Goal: Task Accomplishment & Management: Use online tool/utility

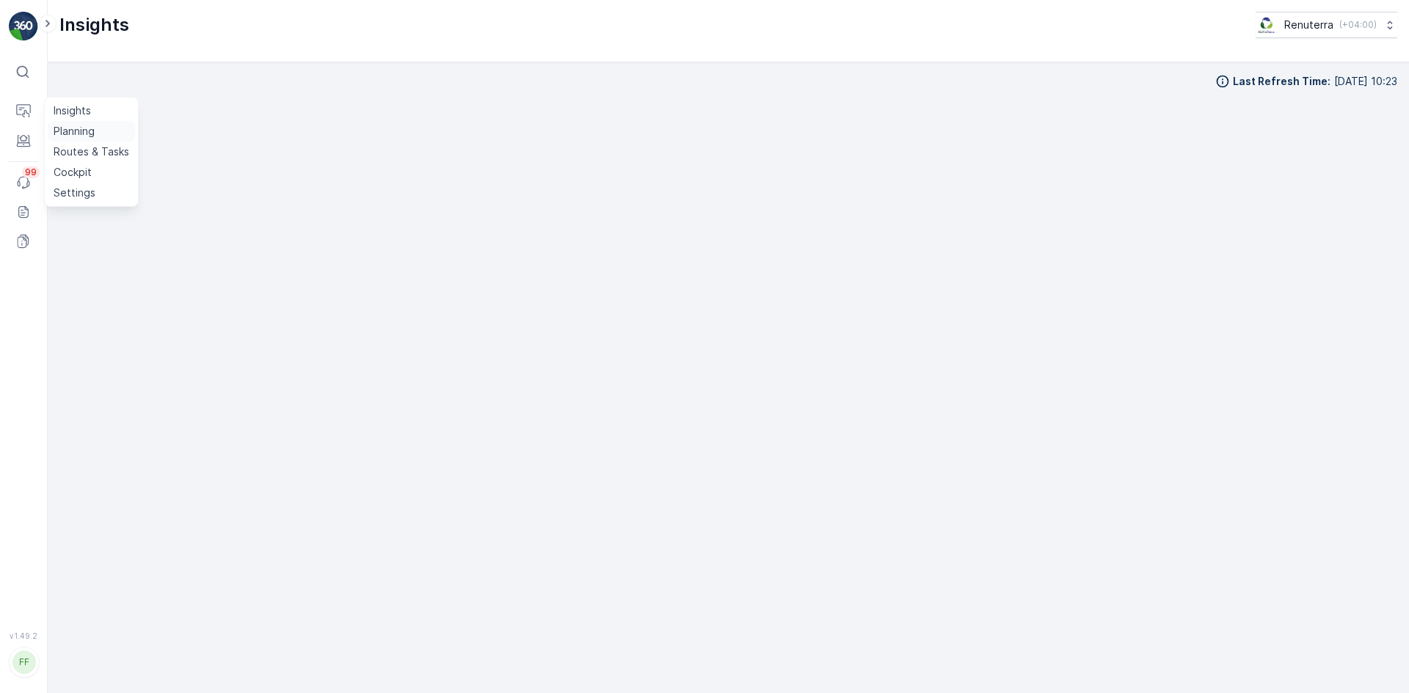
click at [73, 129] on p "Planning" at bounding box center [74, 131] width 41 height 15
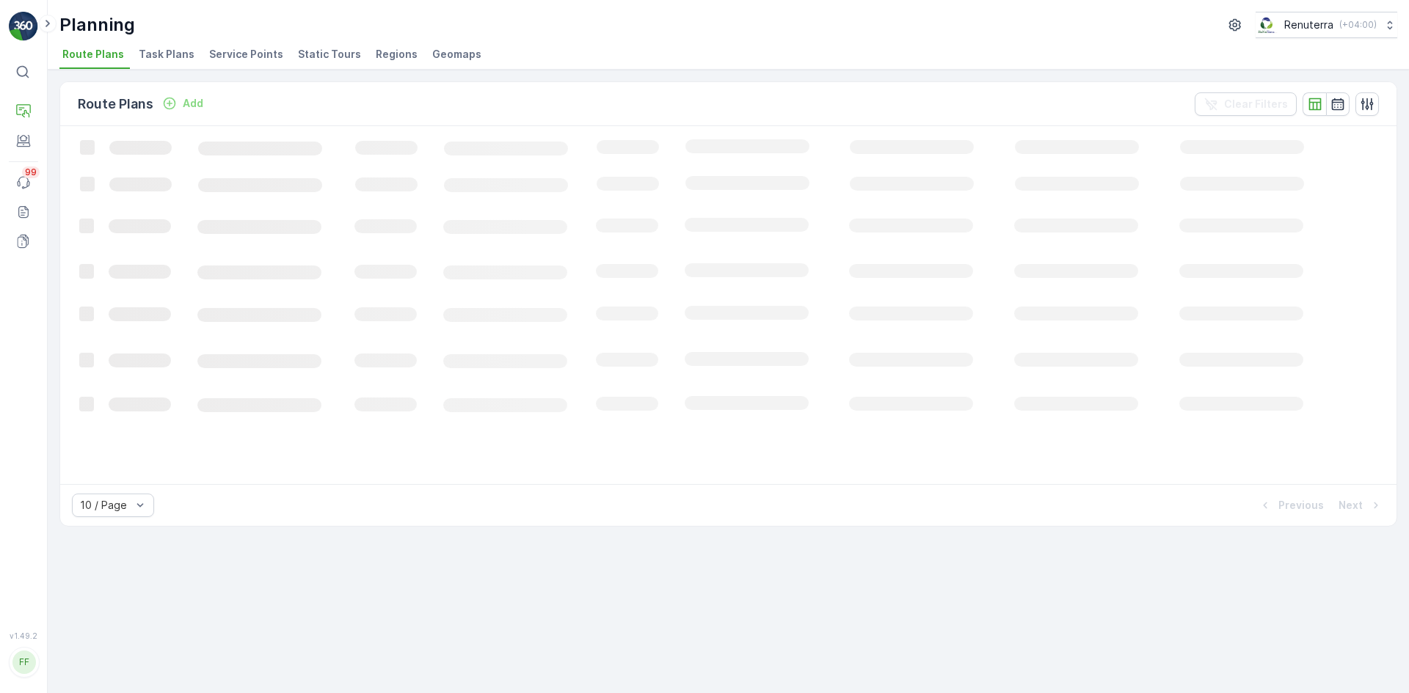
click at [257, 54] on span "Service Points" at bounding box center [246, 54] width 74 height 15
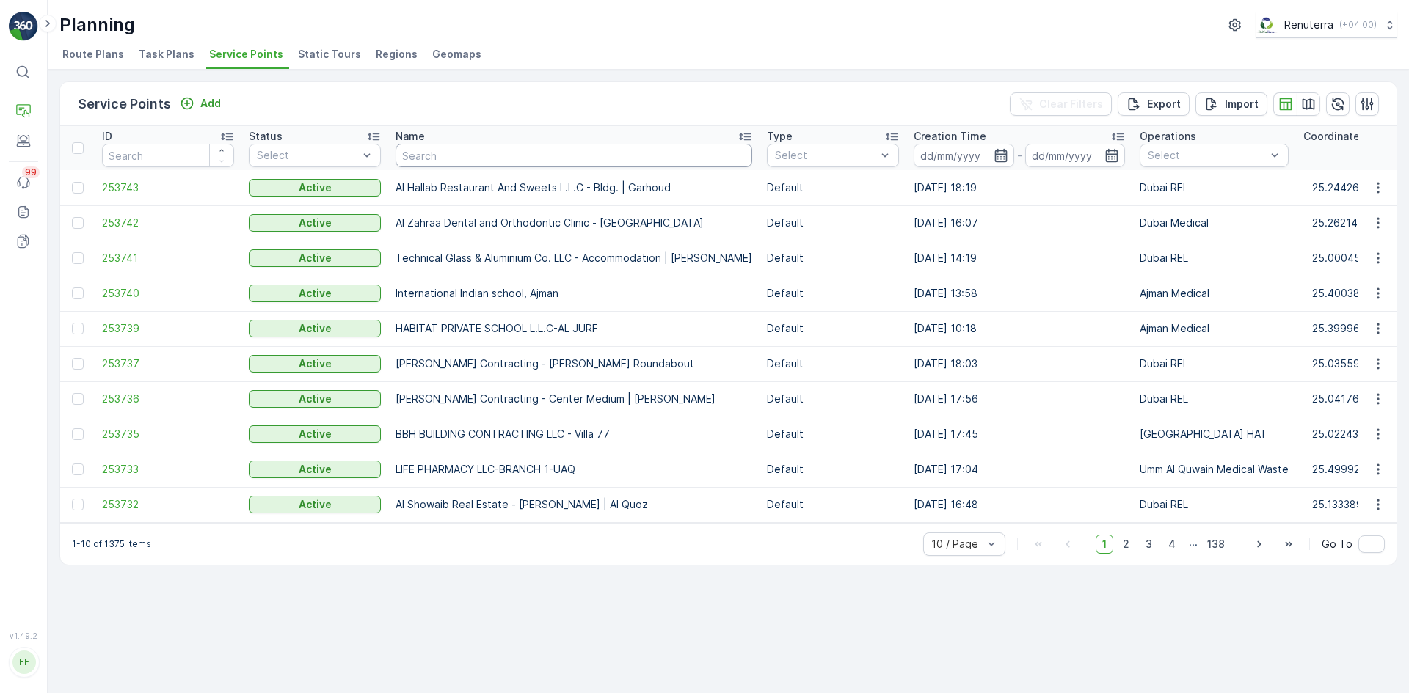
click at [474, 156] on input "text" at bounding box center [574, 155] width 357 height 23
type input "al ser"
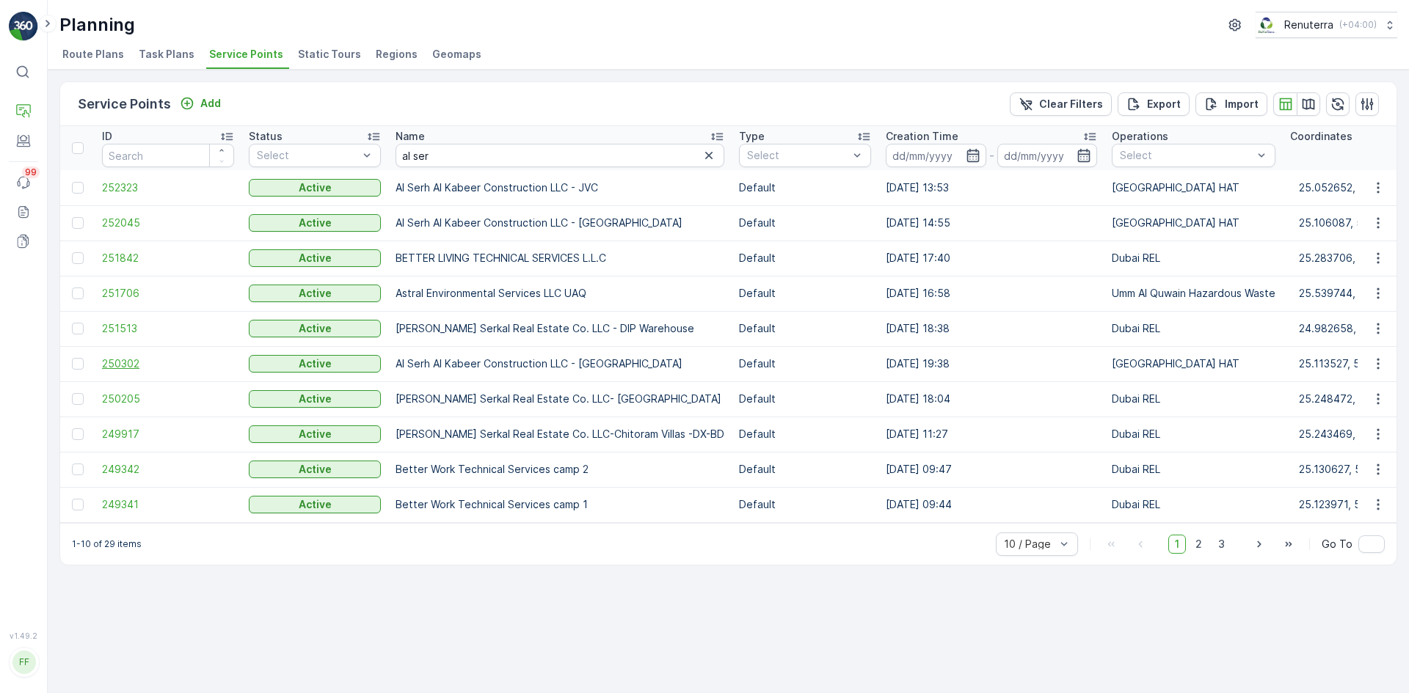
click at [131, 364] on span "250302" at bounding box center [168, 364] width 132 height 15
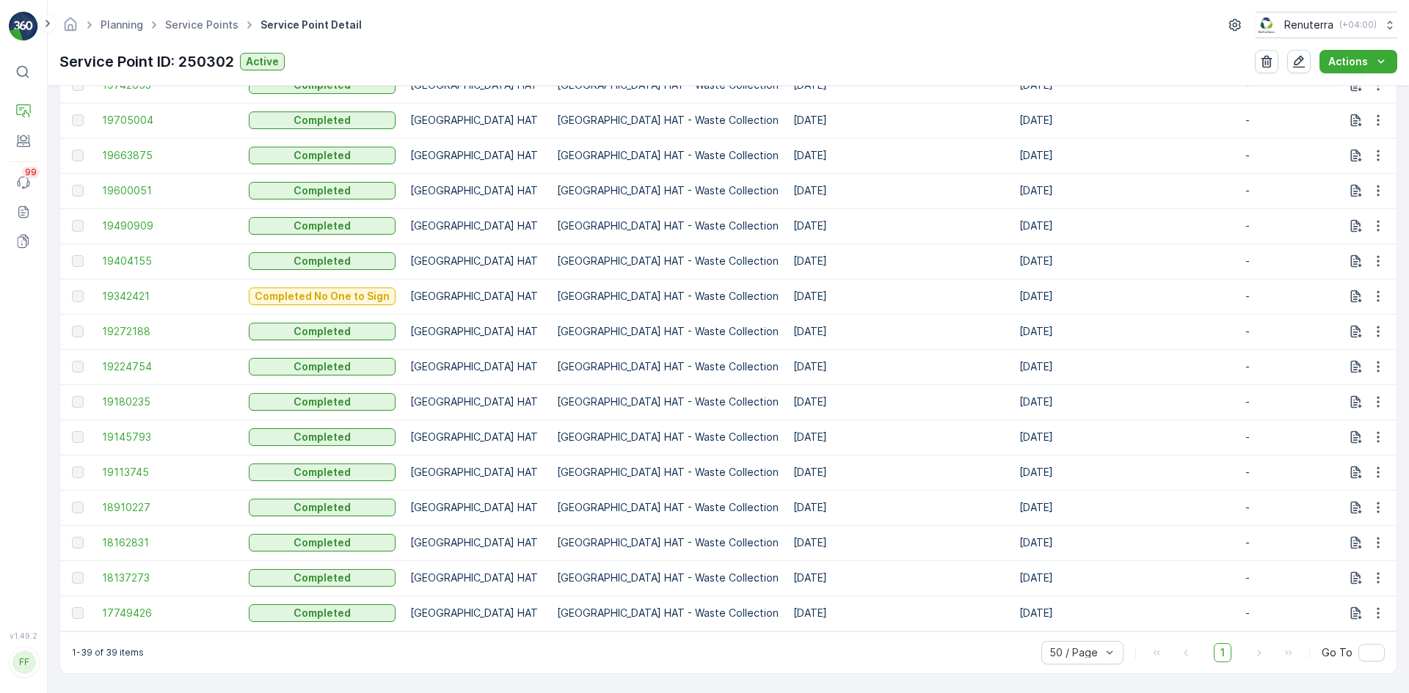
scroll to position [1356, 0]
click at [1375, 536] on icon "button" at bounding box center [1378, 543] width 15 height 15
click at [1334, 561] on span "See More Details" at bounding box center [1360, 557] width 85 height 15
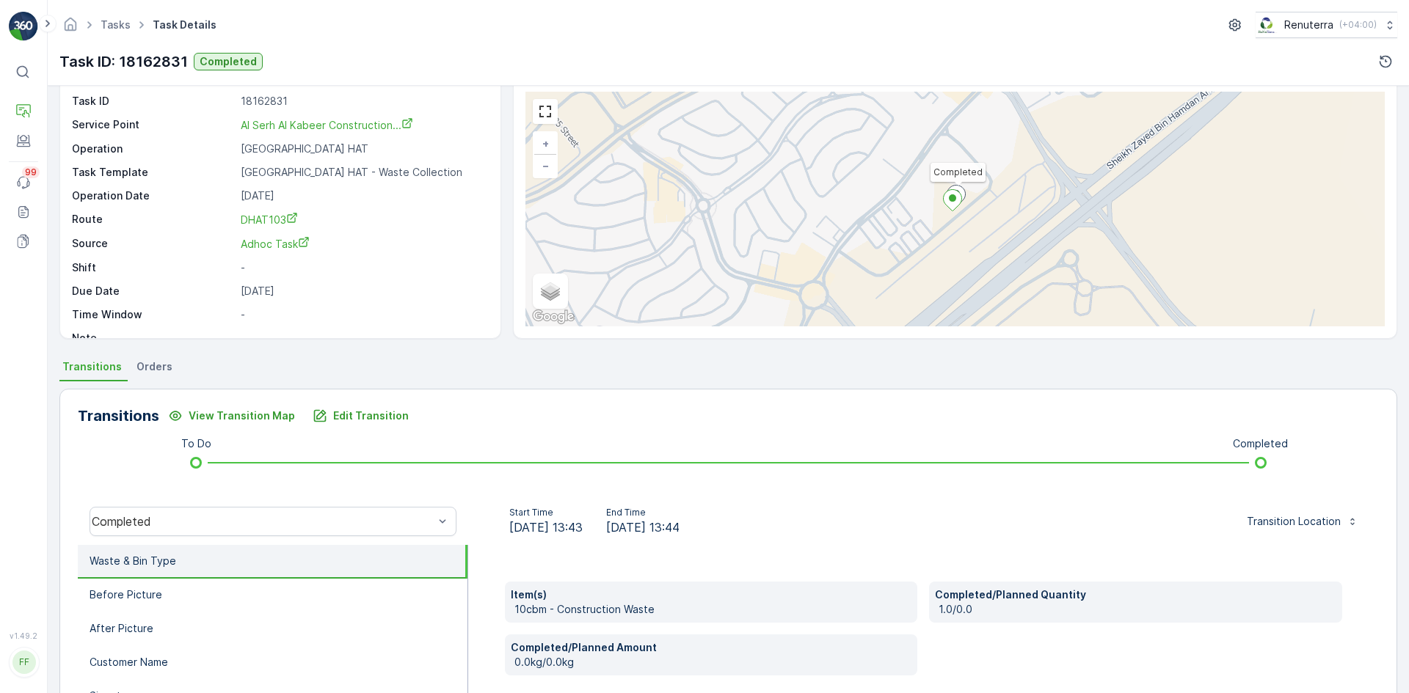
scroll to position [220, 0]
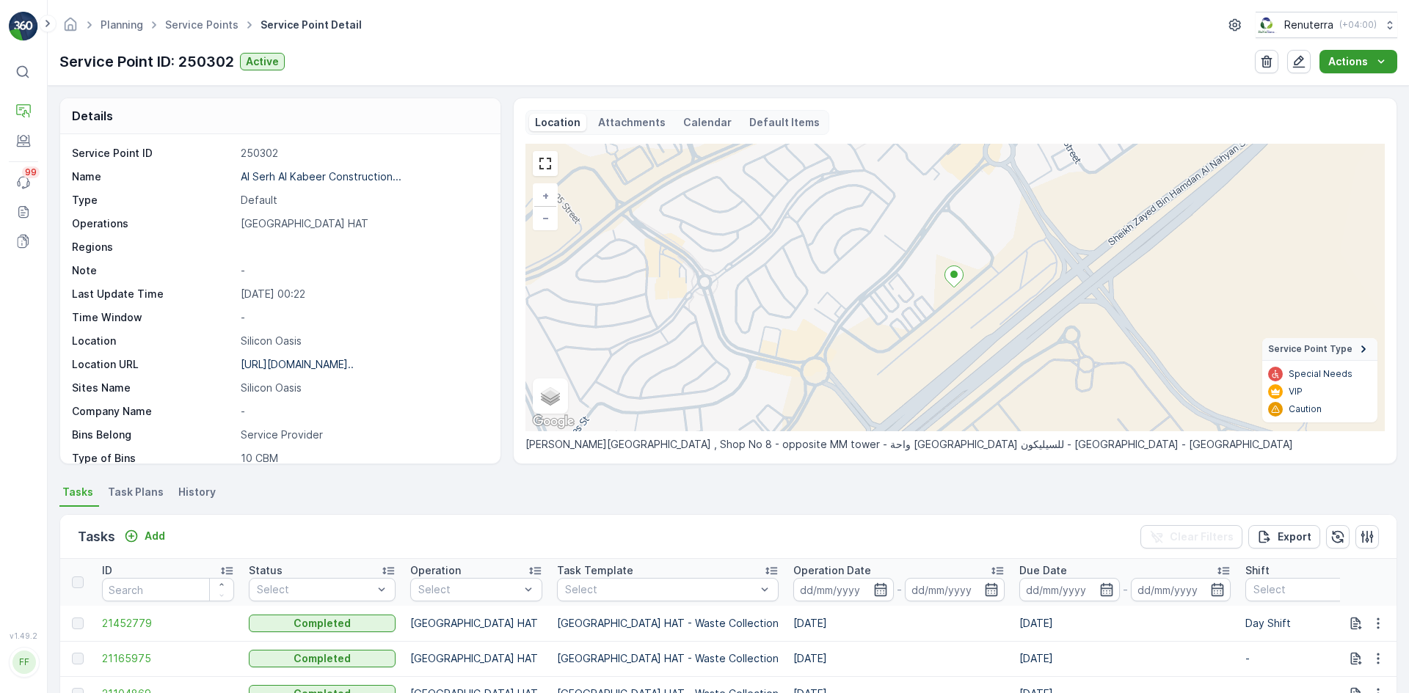
click at [1385, 57] on icon "Actions" at bounding box center [1381, 61] width 15 height 15
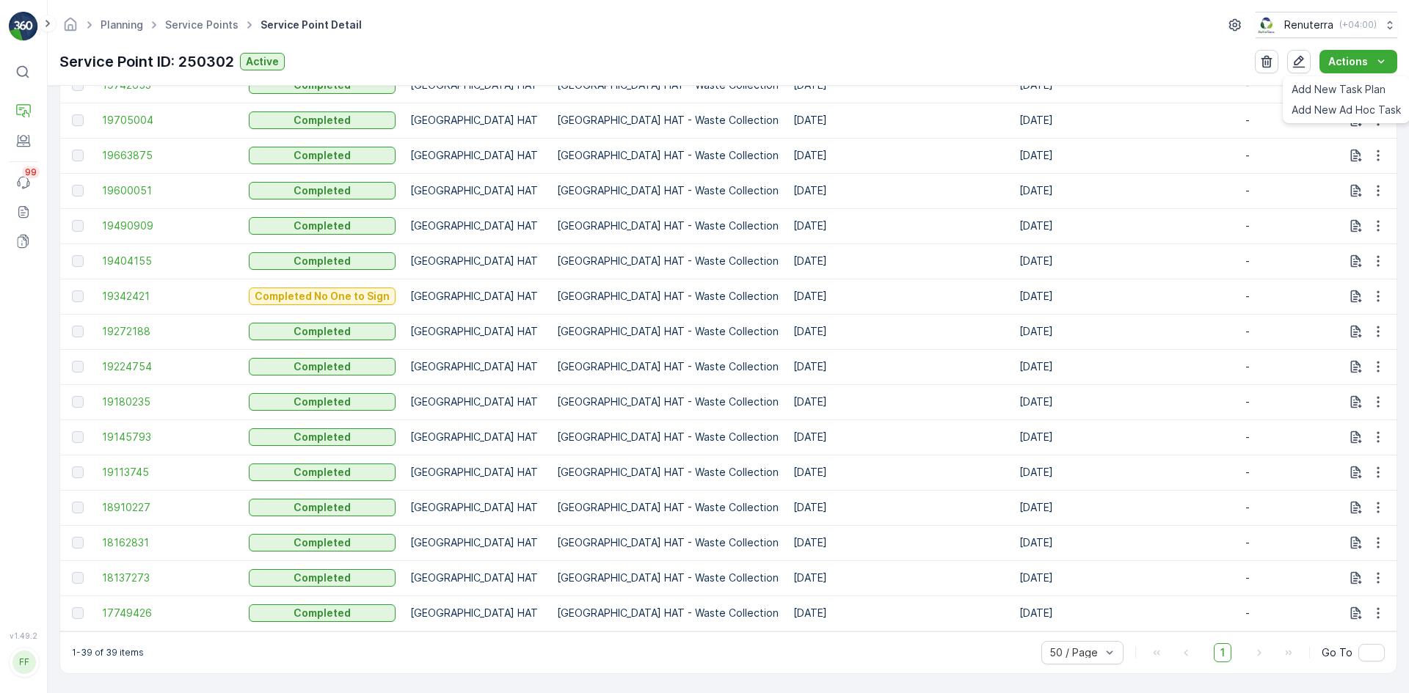
scroll to position [1356, 0]
click at [137, 538] on span "18162831" at bounding box center [168, 543] width 132 height 15
click at [1376, 537] on icon "button" at bounding box center [1378, 543] width 15 height 15
click at [1328, 575] on span "History" at bounding box center [1335, 578] width 35 height 15
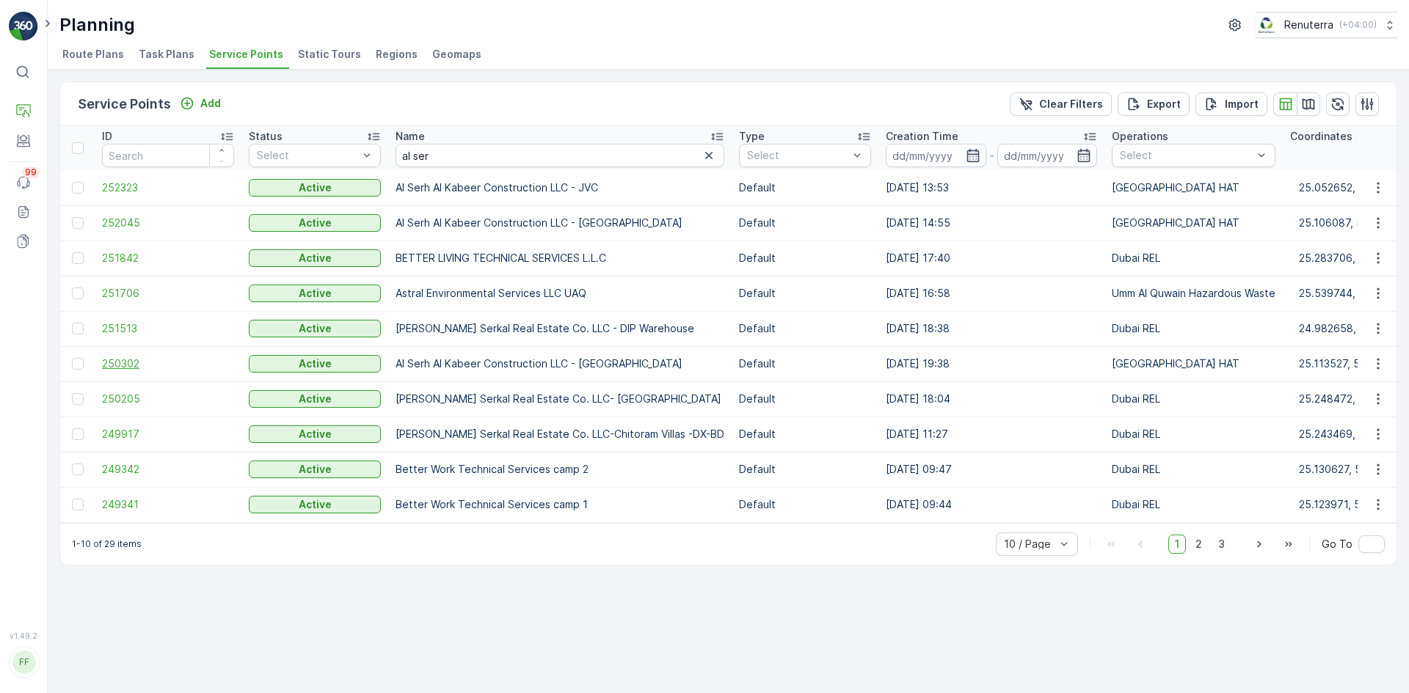
click at [131, 362] on span "250302" at bounding box center [168, 364] width 132 height 15
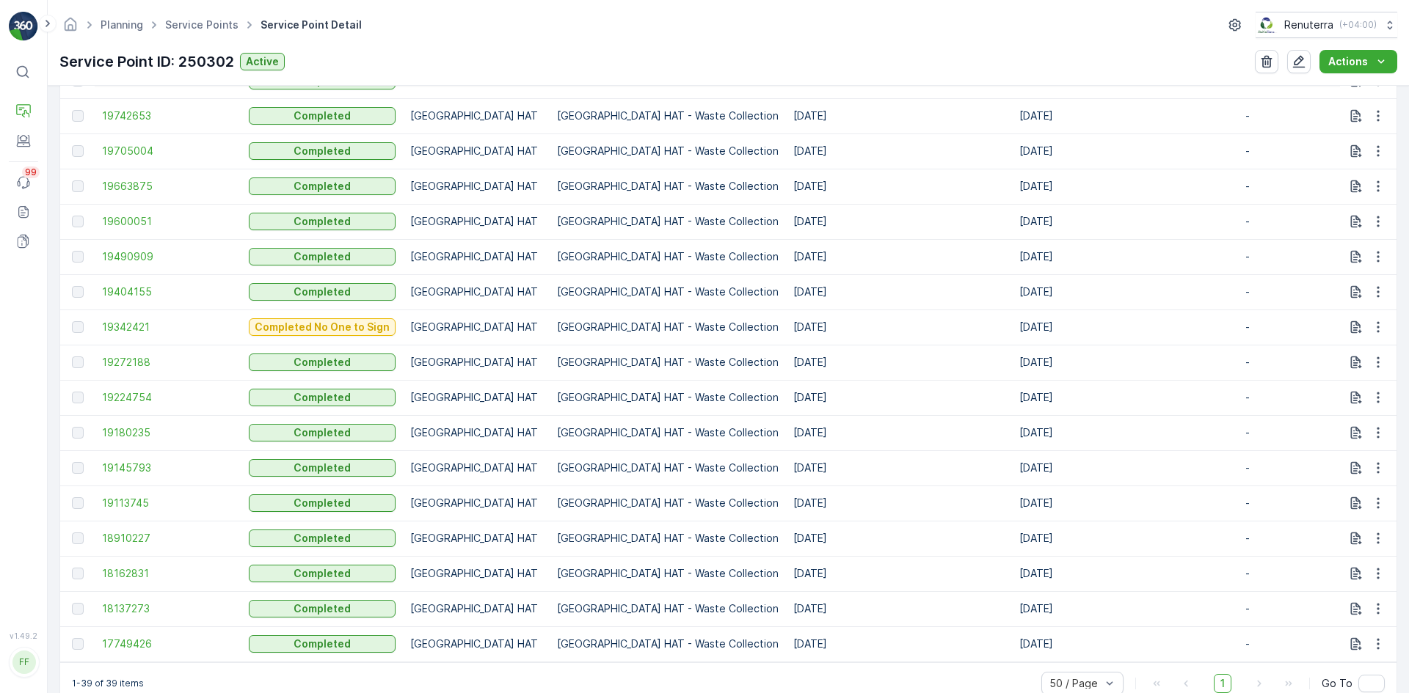
scroll to position [1321, 0]
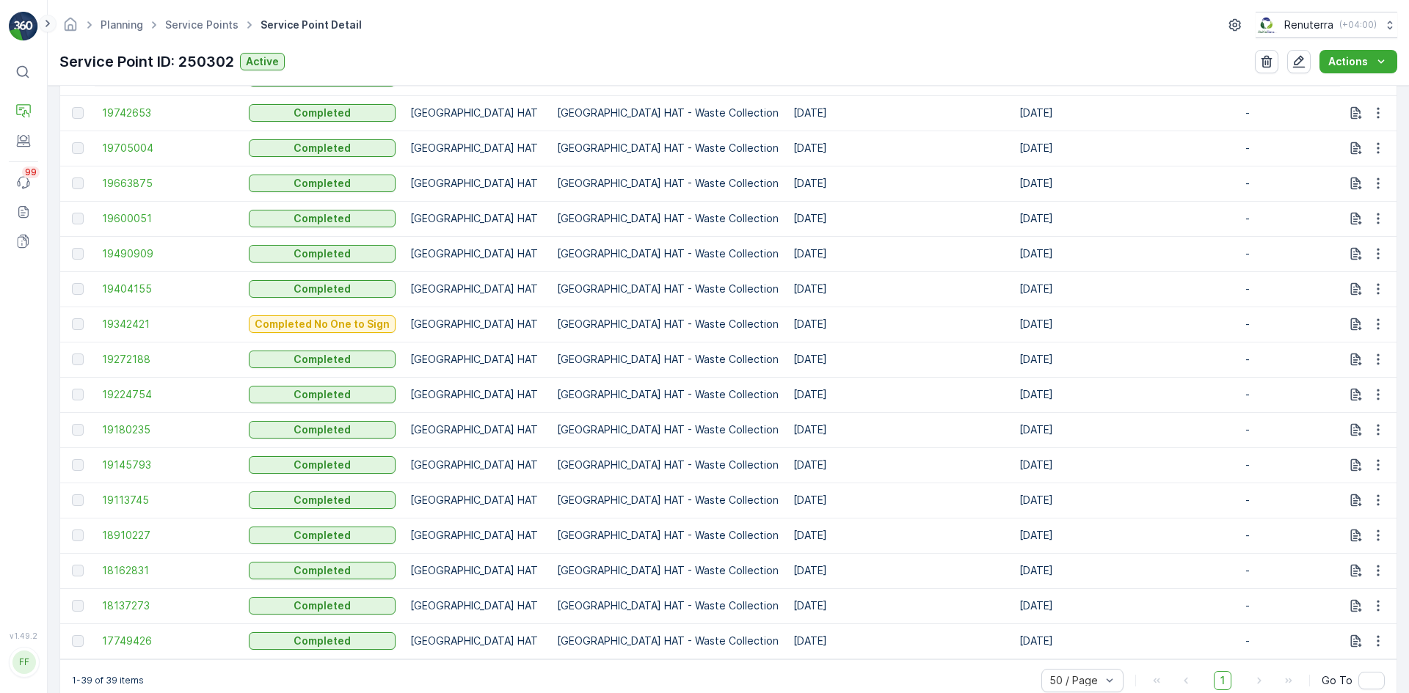
drag, startPoint x: 47, startPoint y: 21, endPoint x: 50, endPoint y: 29, distance: 8.6
click at [47, 21] on icon at bounding box center [47, 23] width 4 height 7
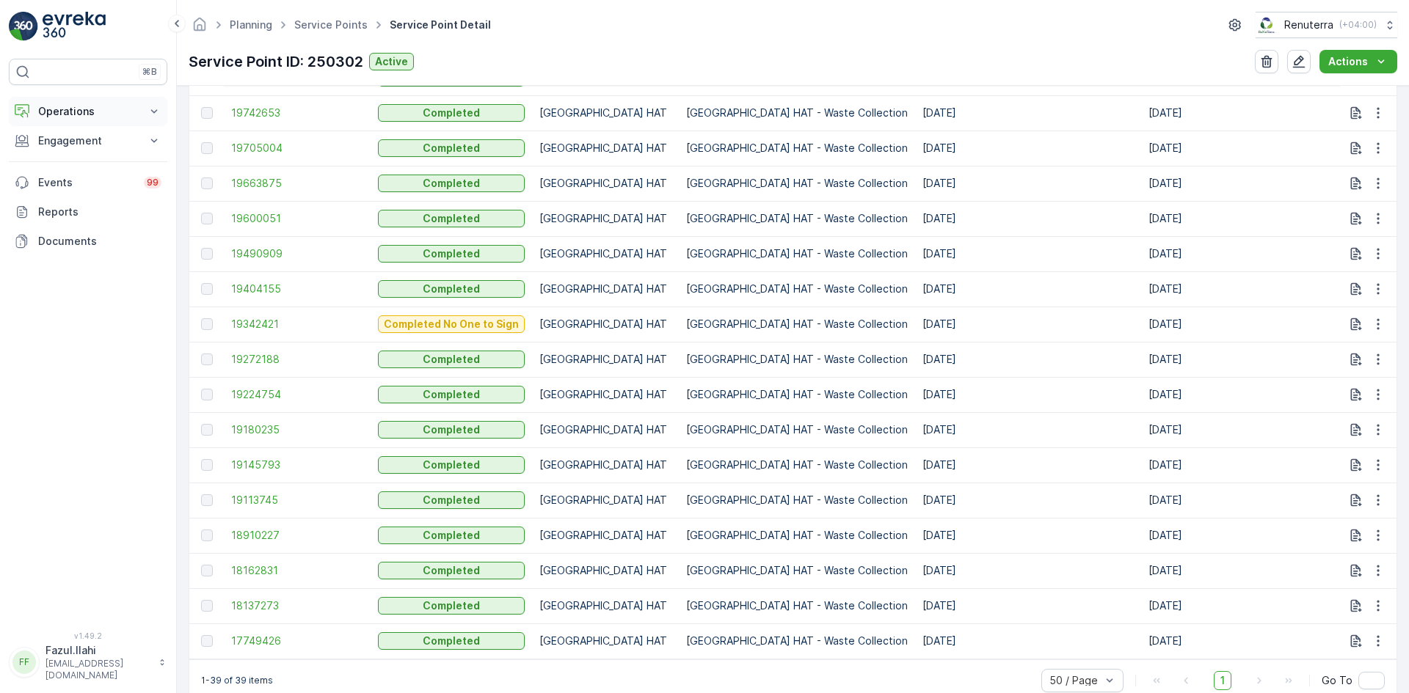
click at [153, 111] on icon at bounding box center [154, 111] width 15 height 15
click at [56, 159] on p "Planning" at bounding box center [57, 157] width 41 height 15
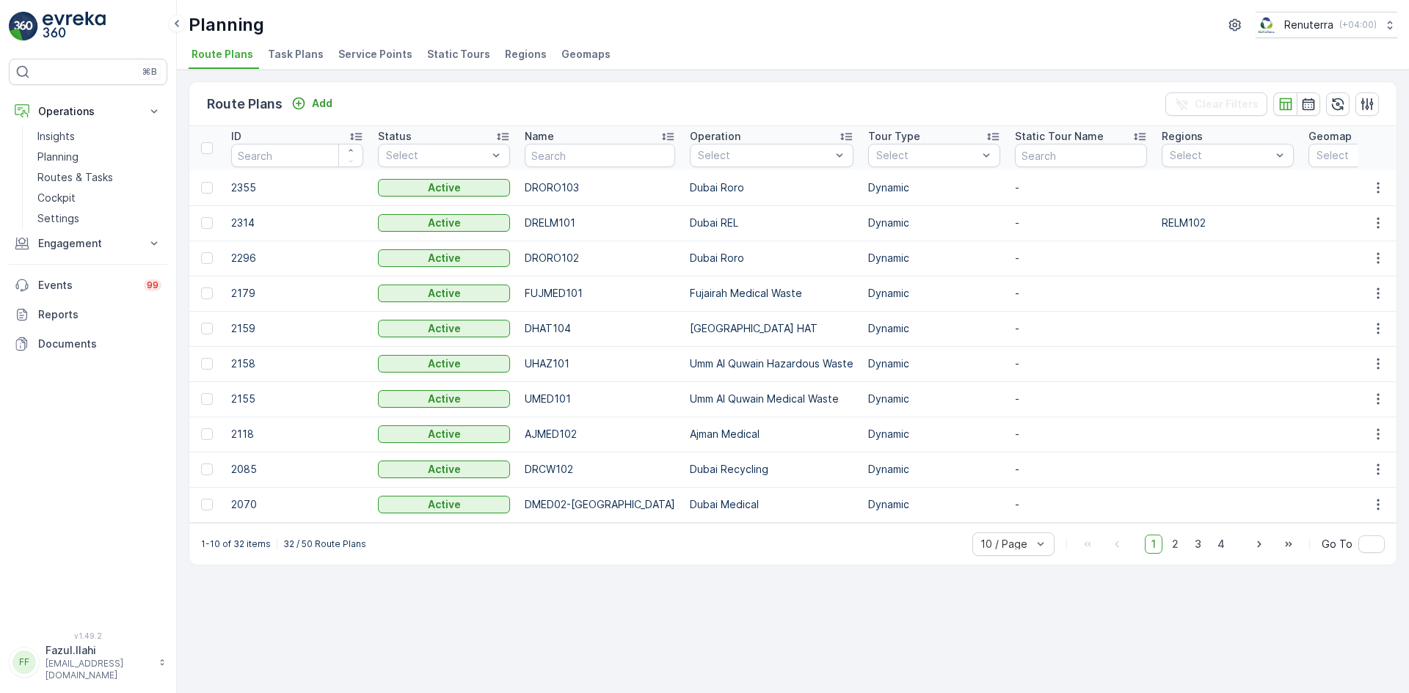
click at [364, 55] on span "Service Points" at bounding box center [375, 54] width 74 height 15
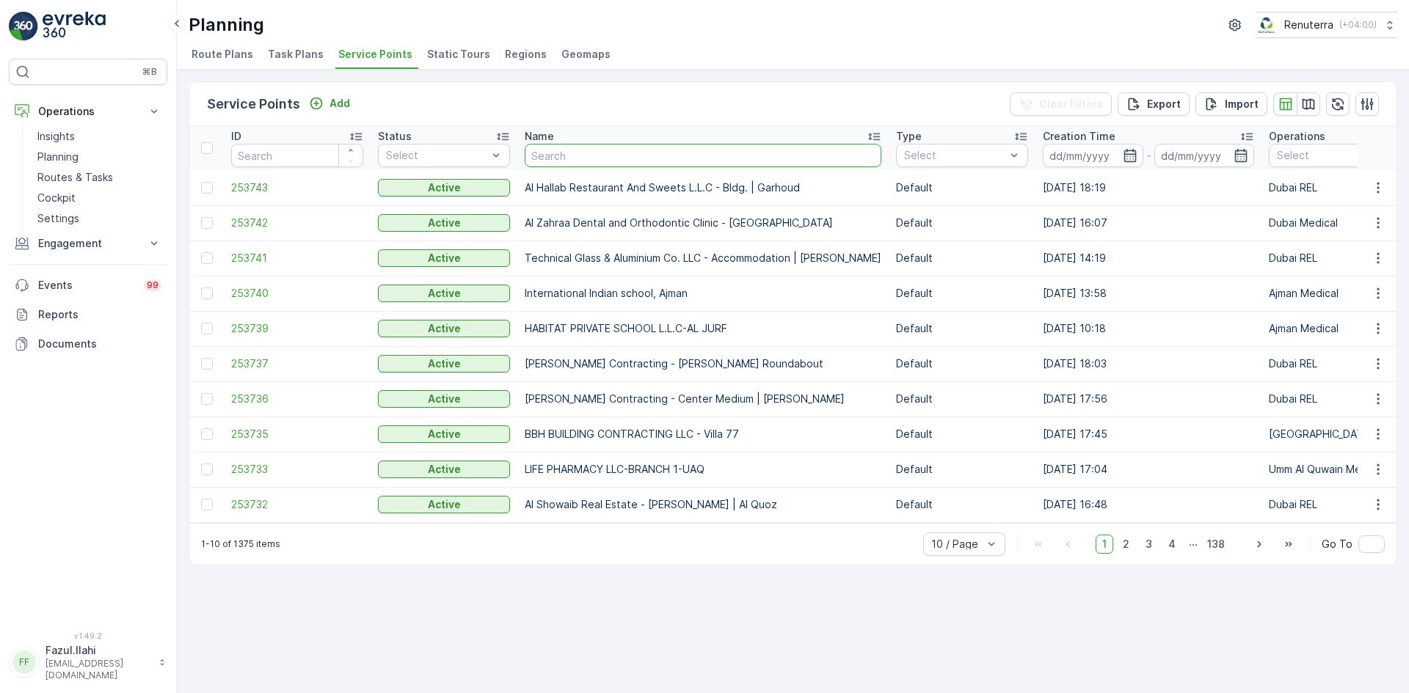
click at [569, 156] on input "text" at bounding box center [703, 155] width 357 height 23
type input "al serh"
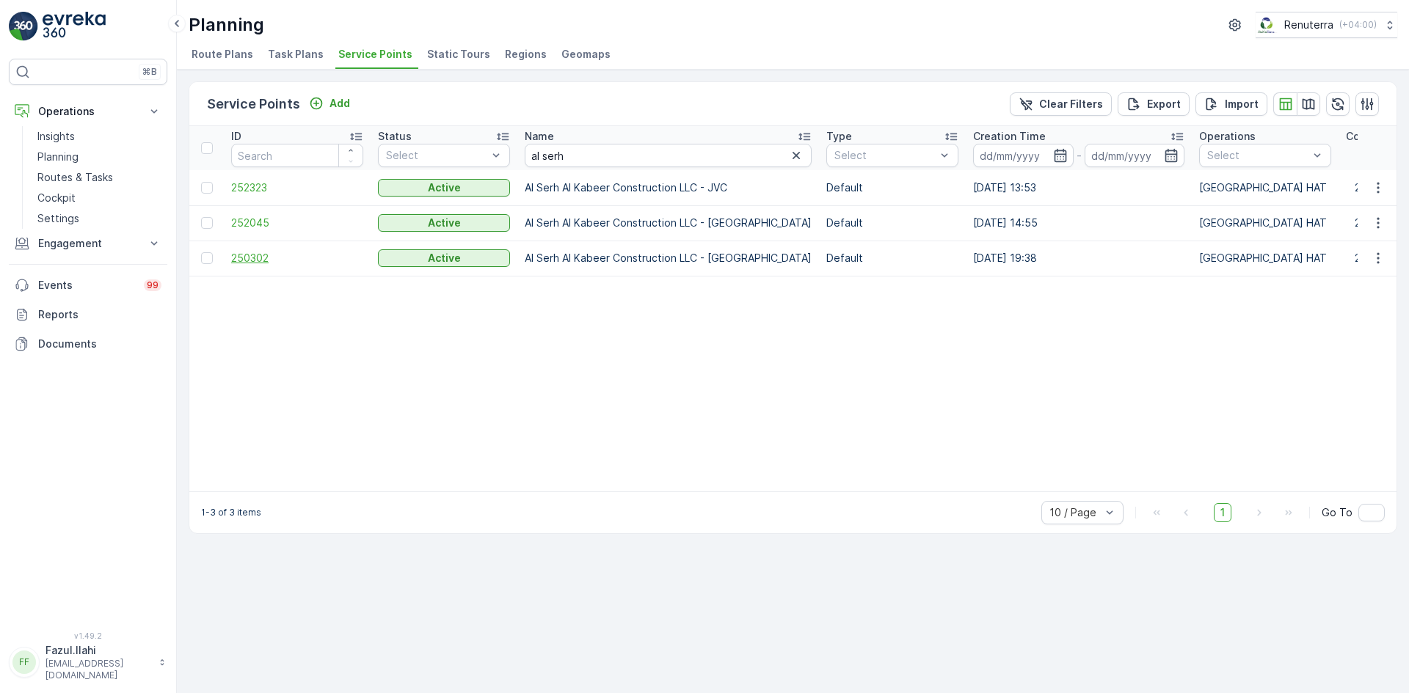
click at [257, 258] on span "250302" at bounding box center [297, 258] width 132 height 15
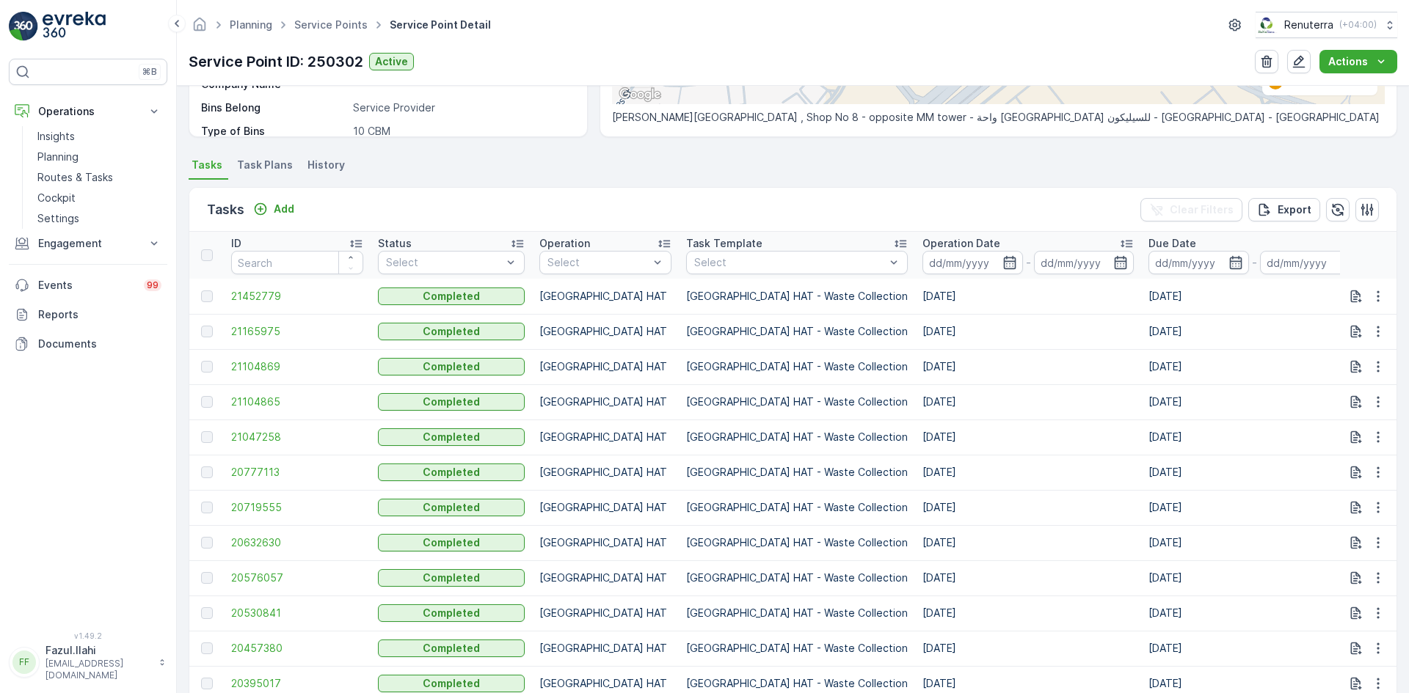
scroll to position [35, 0]
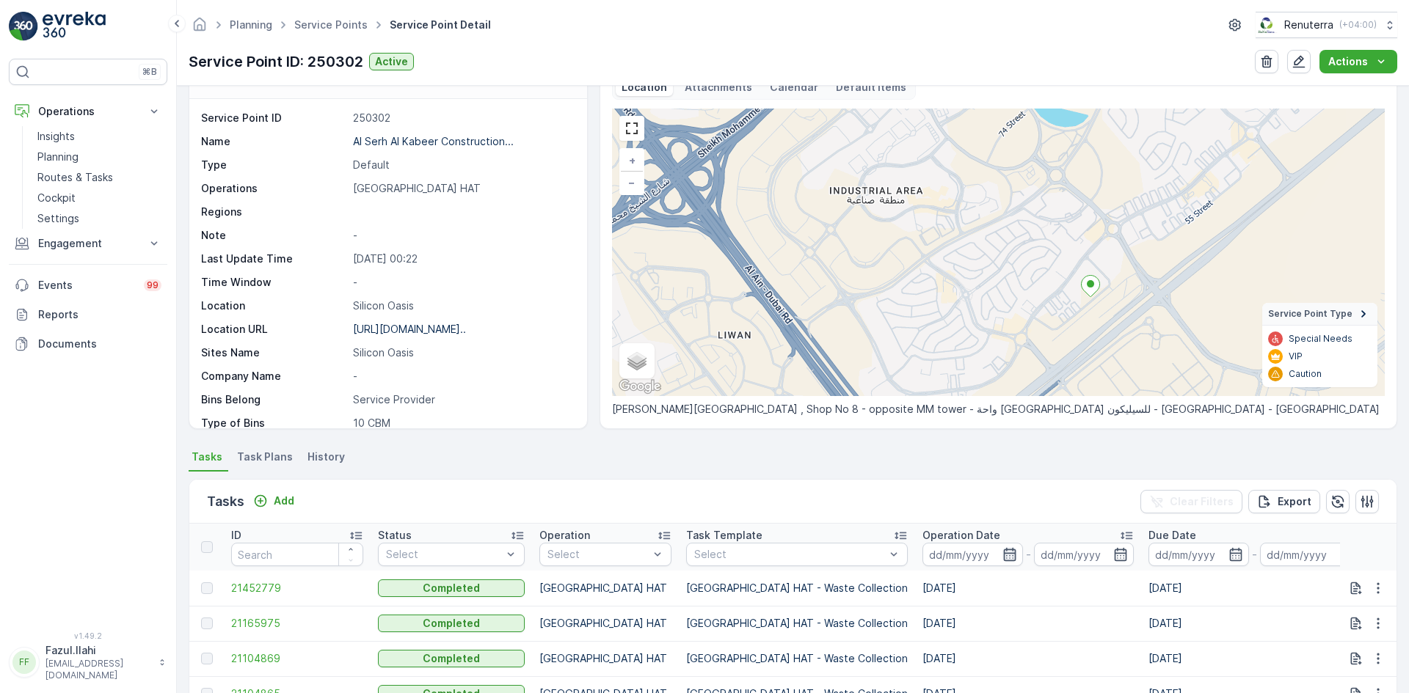
click at [1002, 552] on icon "button" at bounding box center [1009, 554] width 15 height 15
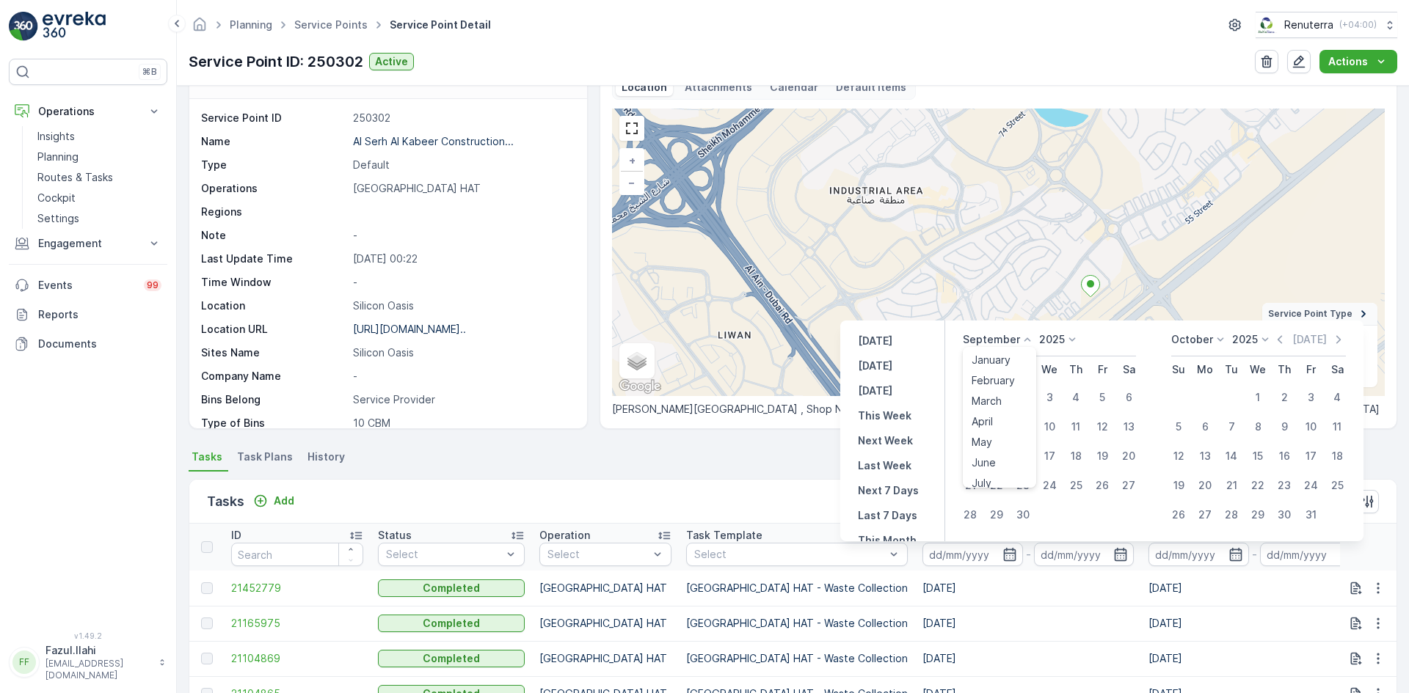
click at [1025, 344] on icon at bounding box center [1027, 339] width 15 height 15
click at [982, 444] on span "May" at bounding box center [982, 442] width 21 height 15
click at [1003, 461] on div "12" at bounding box center [996, 456] width 23 height 23
type input "[DATE]"
click at [1003, 461] on div "12" at bounding box center [996, 456] width 23 height 23
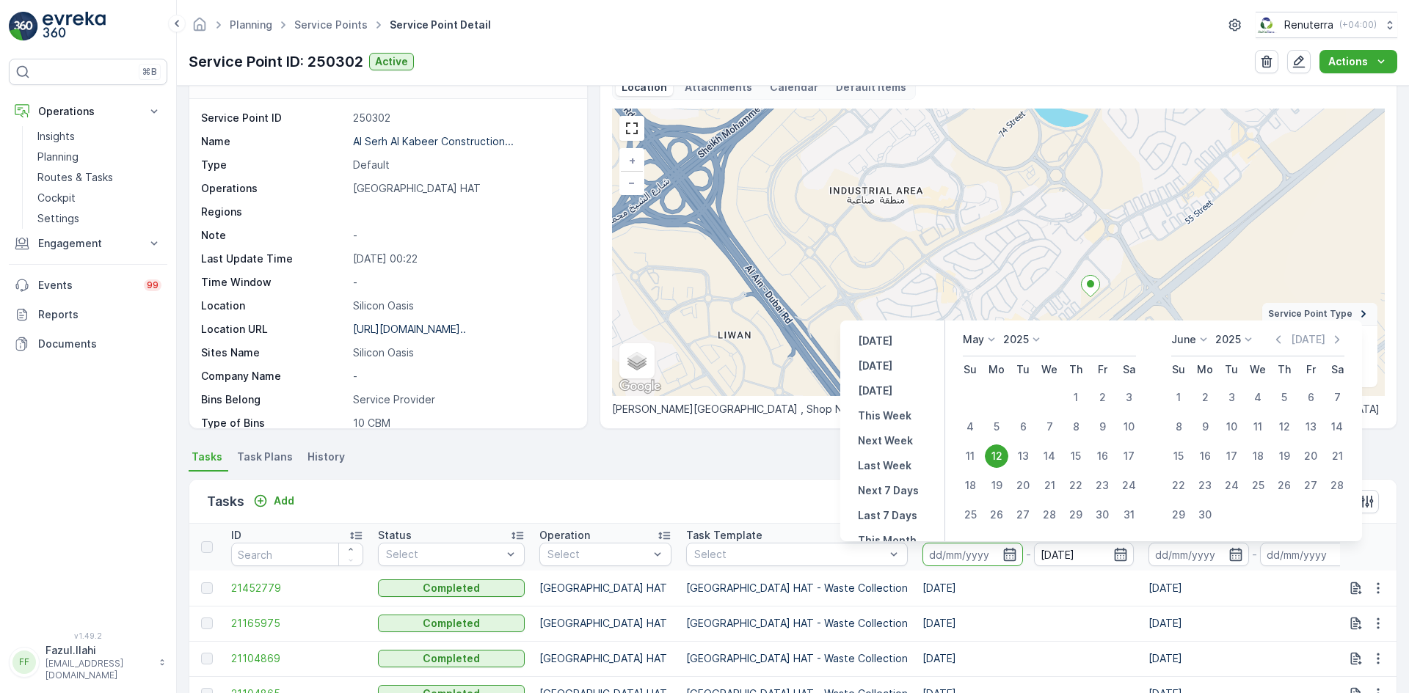
type input "[DATE]"
click at [1001, 458] on div "12" at bounding box center [996, 456] width 23 height 23
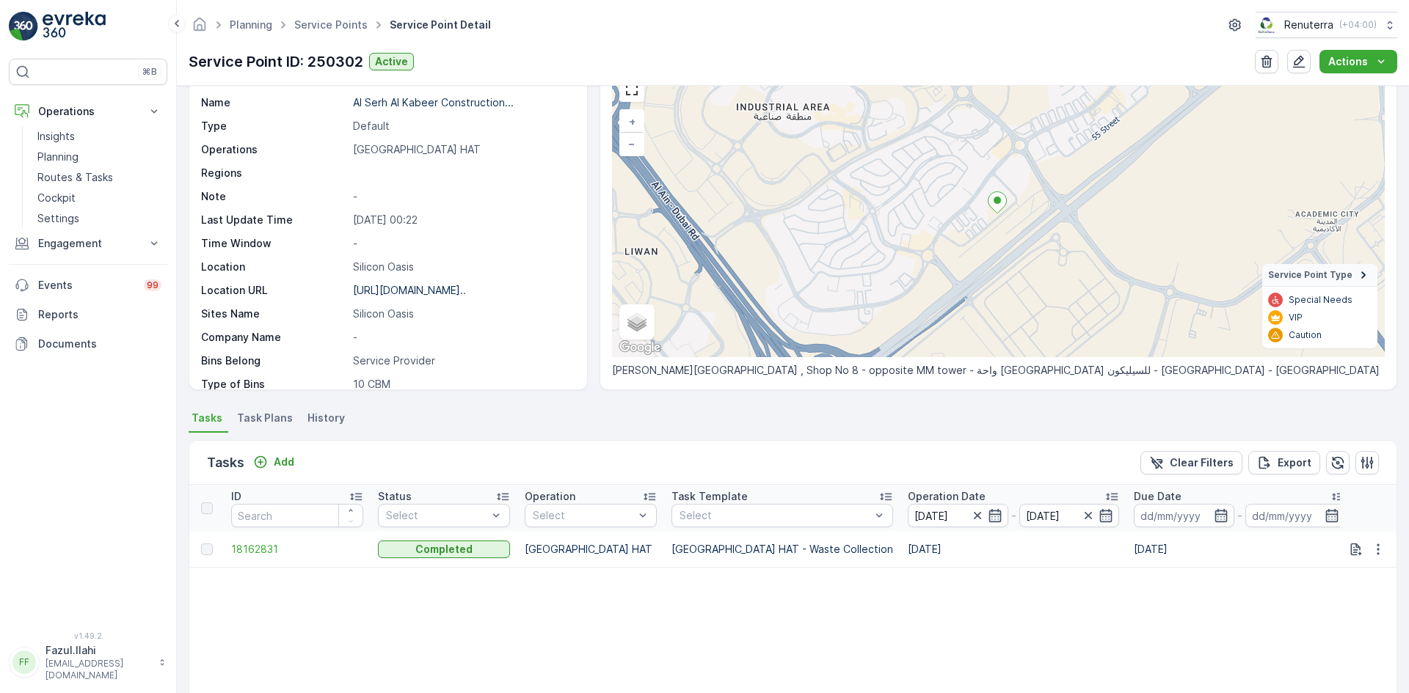
scroll to position [137, 0]
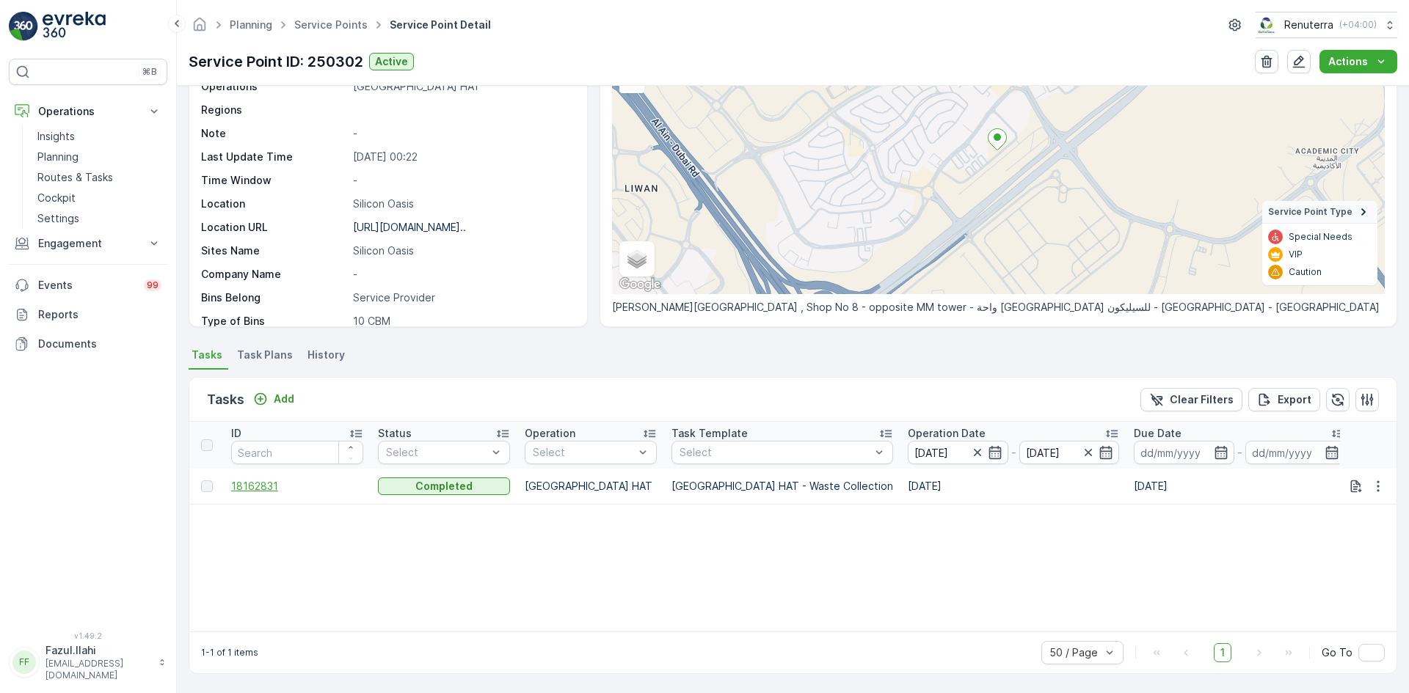
click at [263, 488] on span "18162831" at bounding box center [297, 486] width 132 height 15
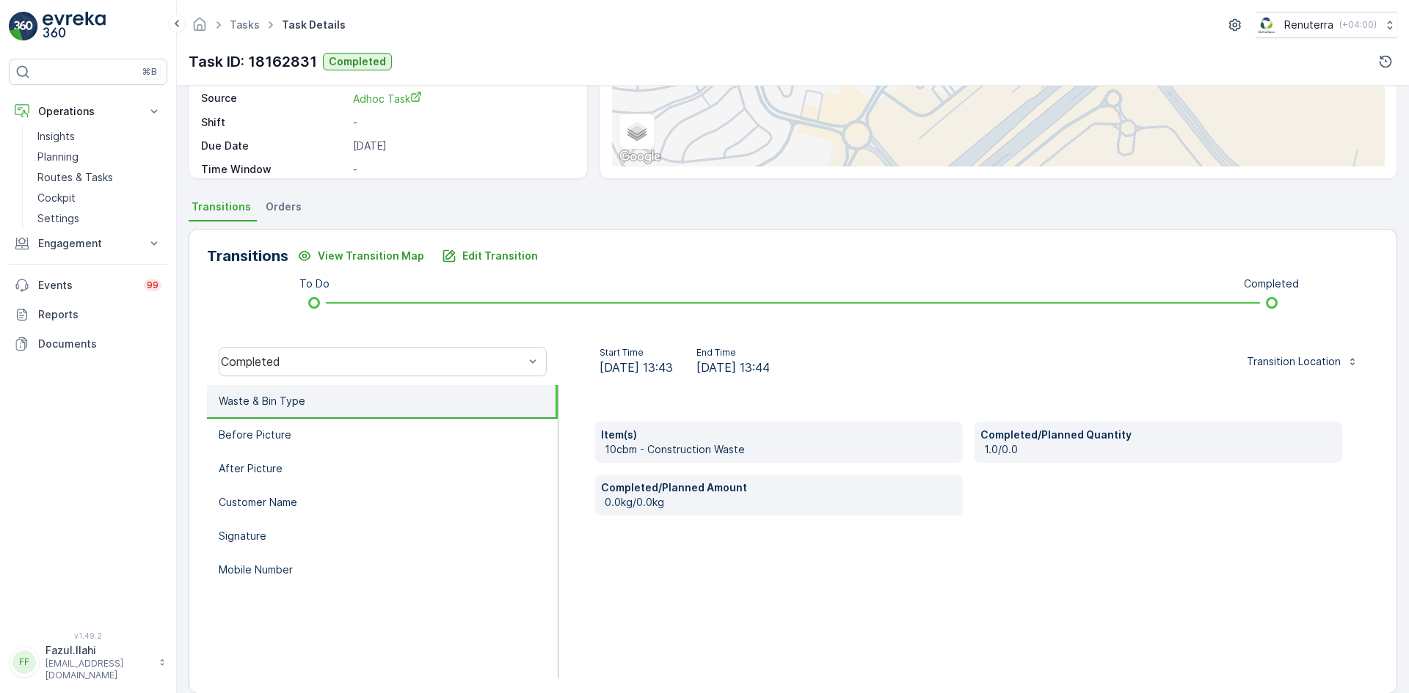
scroll to position [220, 0]
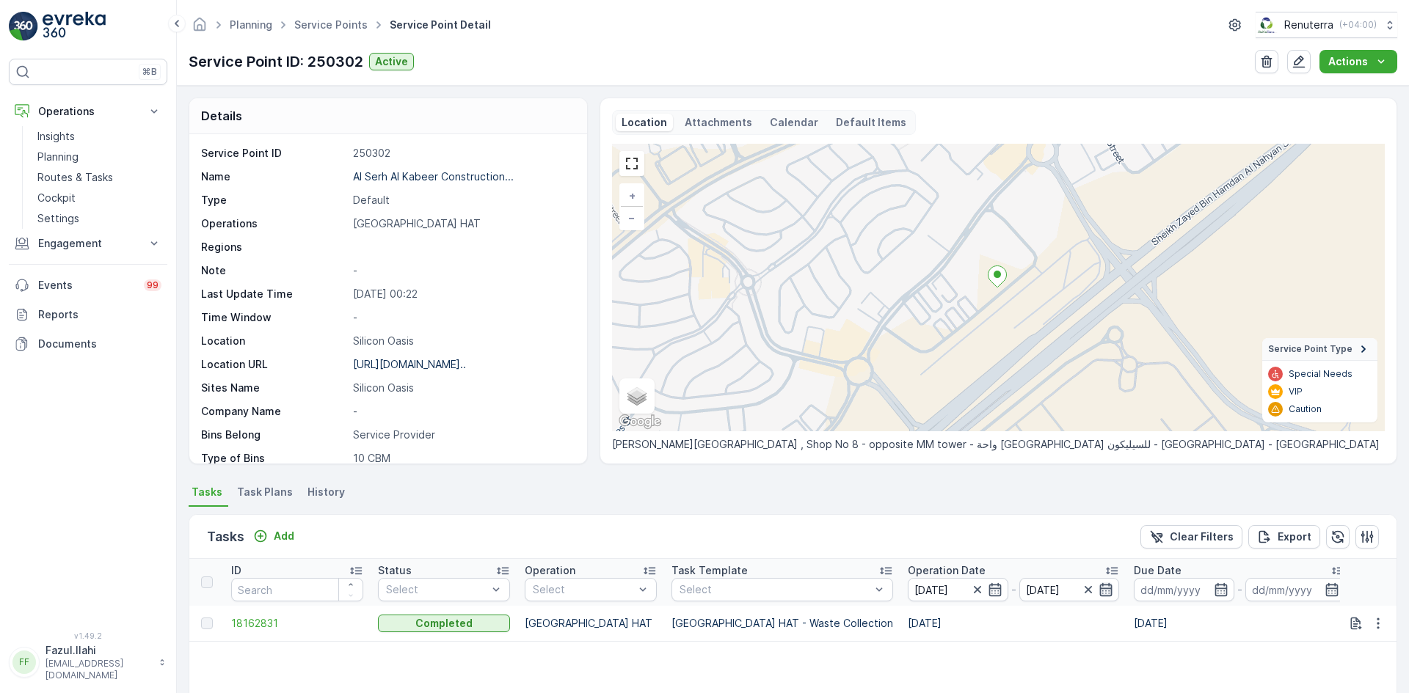
scroll to position [137, 0]
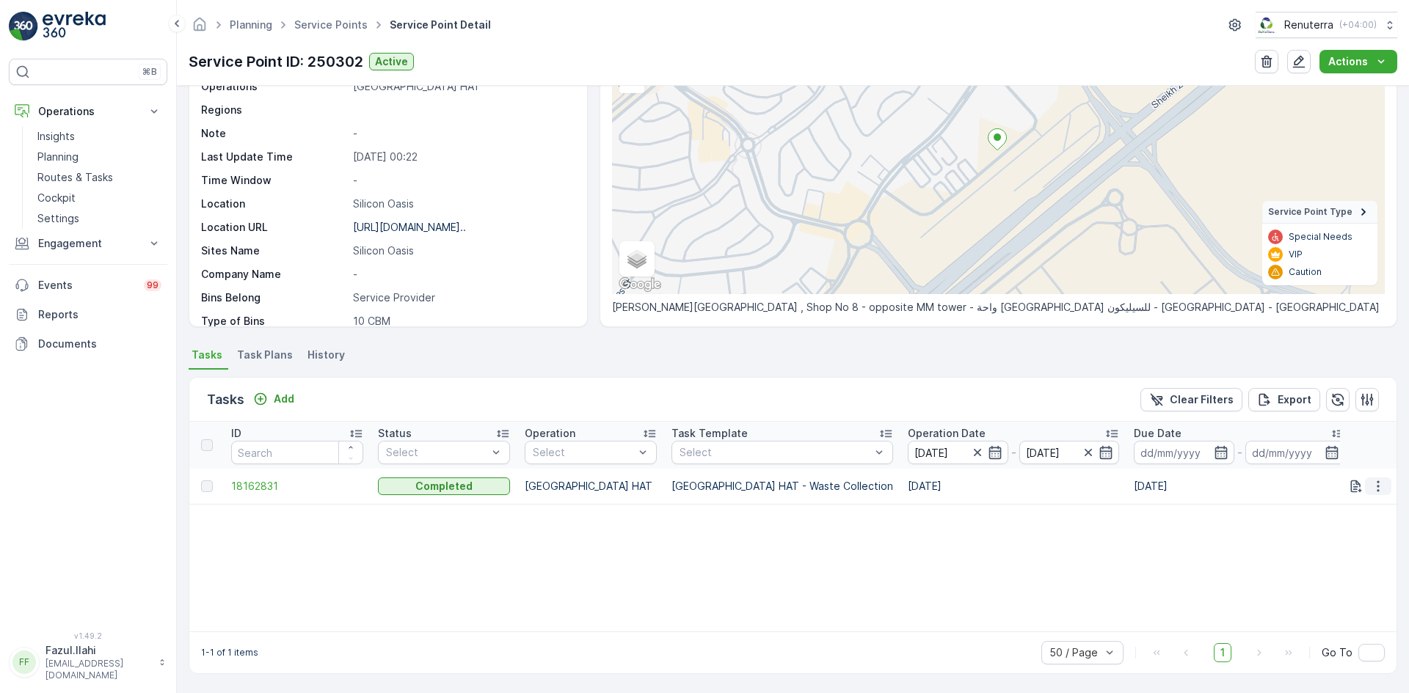
click at [1373, 484] on icon "button" at bounding box center [1378, 486] width 15 height 15
click at [1355, 481] on icon "button" at bounding box center [1356, 486] width 15 height 15
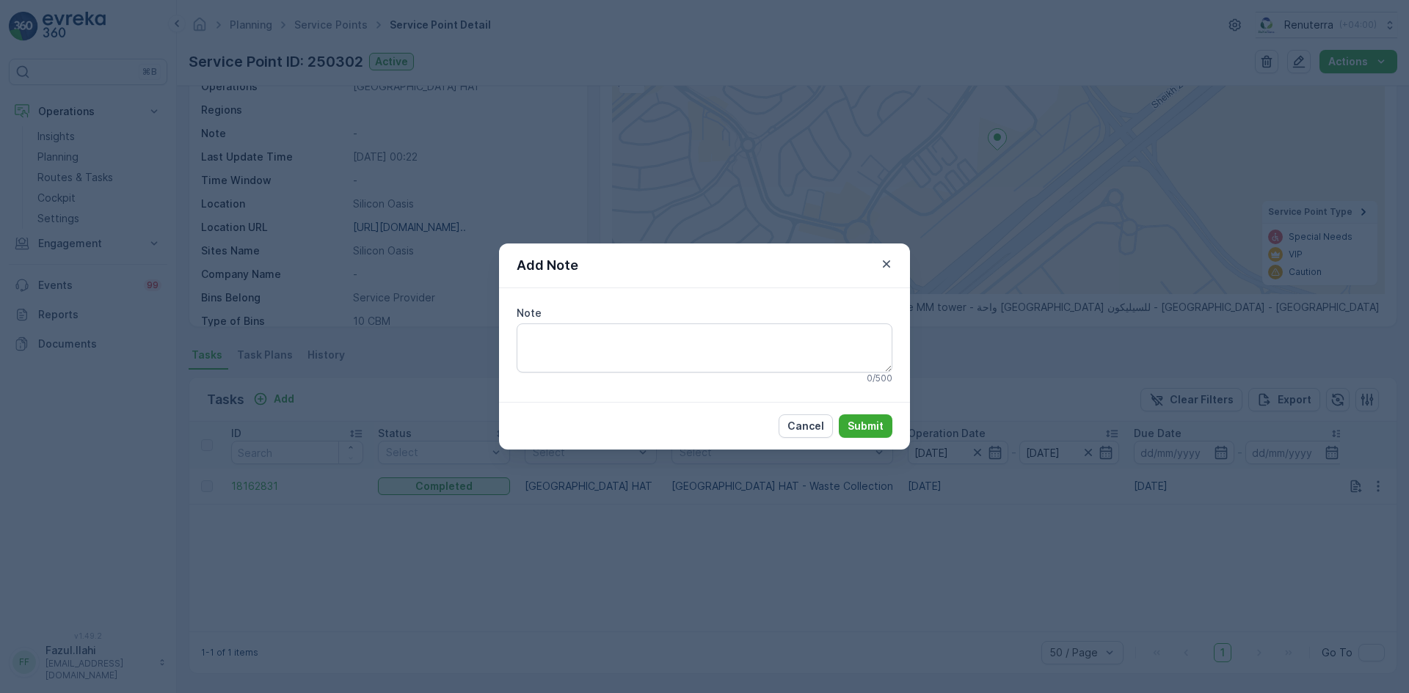
drag, startPoint x: 884, startPoint y: 263, endPoint x: 1048, endPoint y: 360, distance: 190.8
click at [884, 263] on icon "button" at bounding box center [886, 264] width 15 height 15
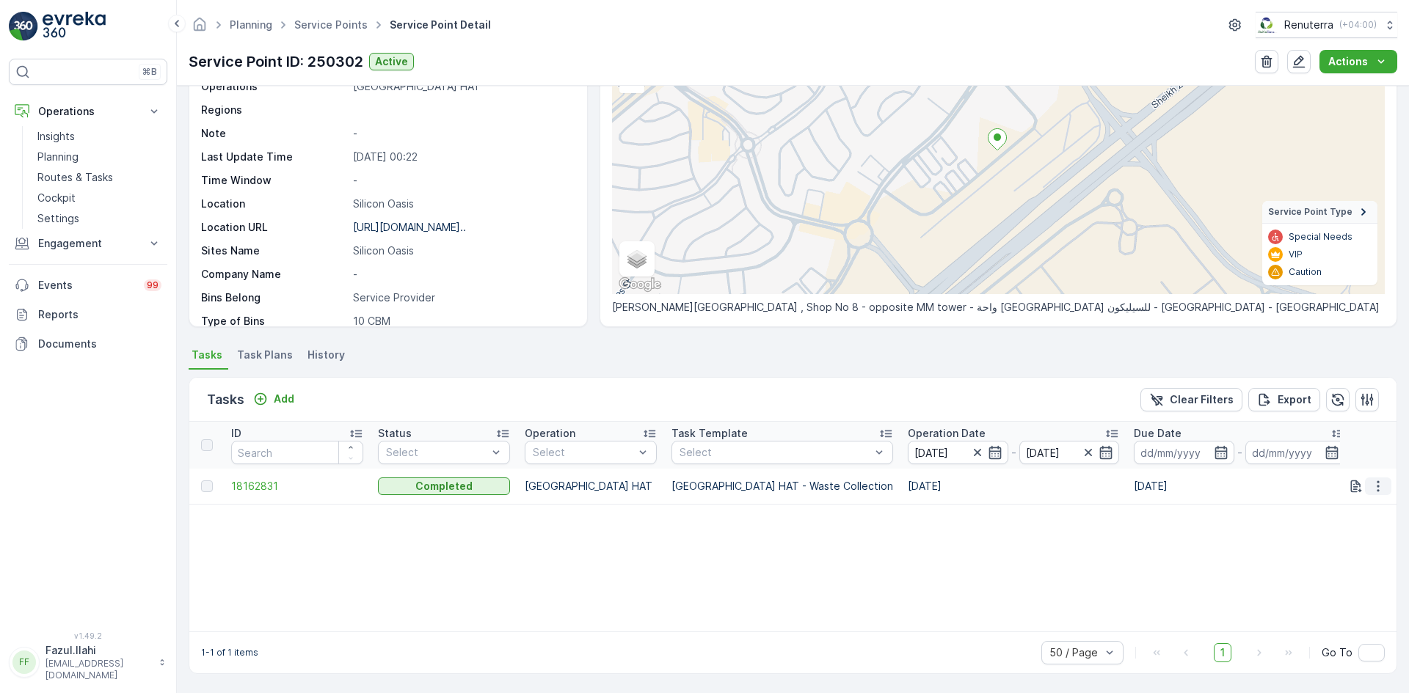
click at [1373, 489] on icon "button" at bounding box center [1378, 486] width 15 height 15
click at [1373, 510] on span "See More Details" at bounding box center [1360, 508] width 85 height 15
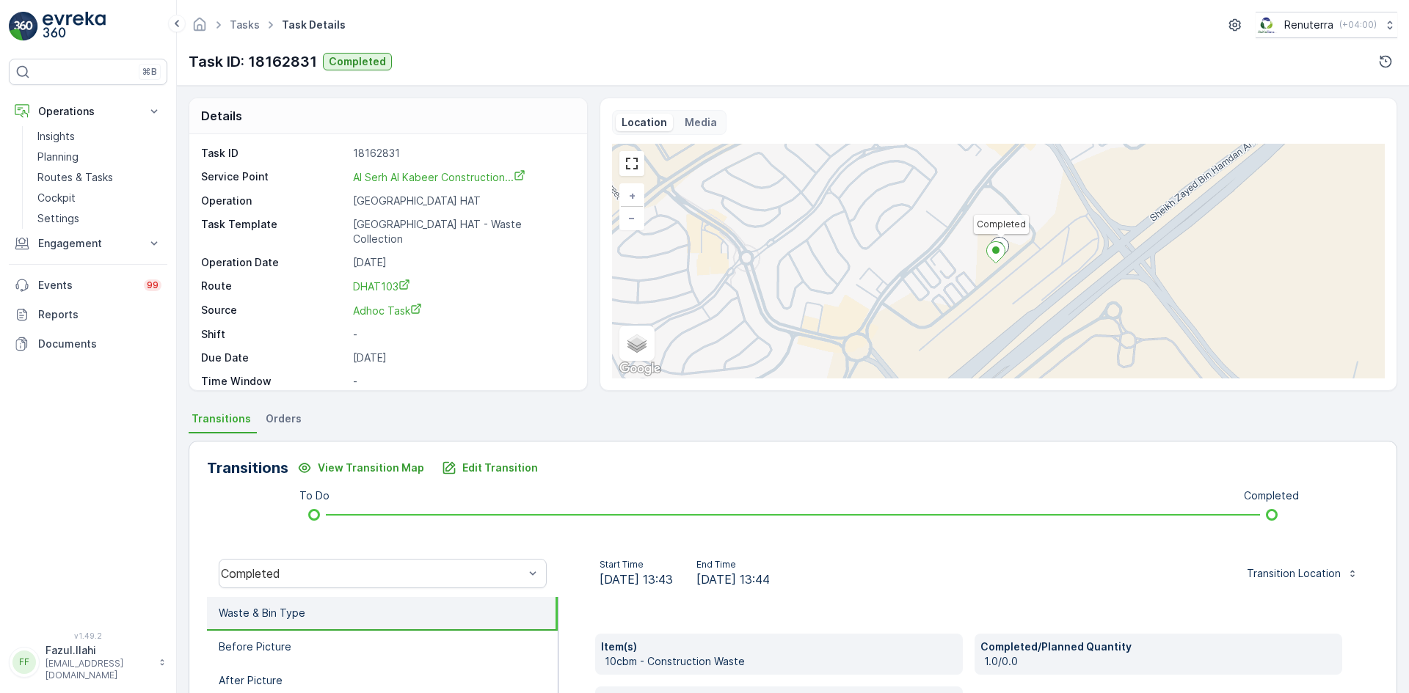
scroll to position [232, 0]
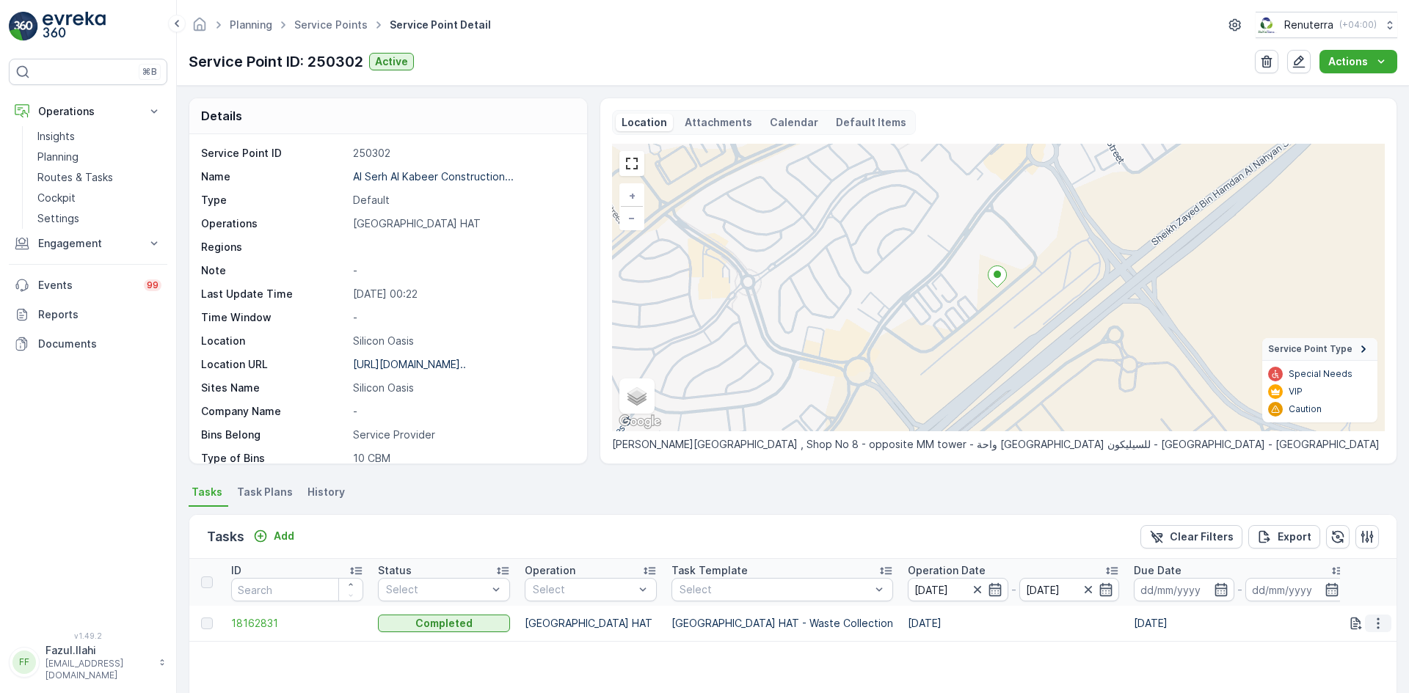
click at [1372, 629] on icon "button" at bounding box center [1378, 623] width 15 height 15
click at [1346, 663] on span "History" at bounding box center [1335, 666] width 35 height 15
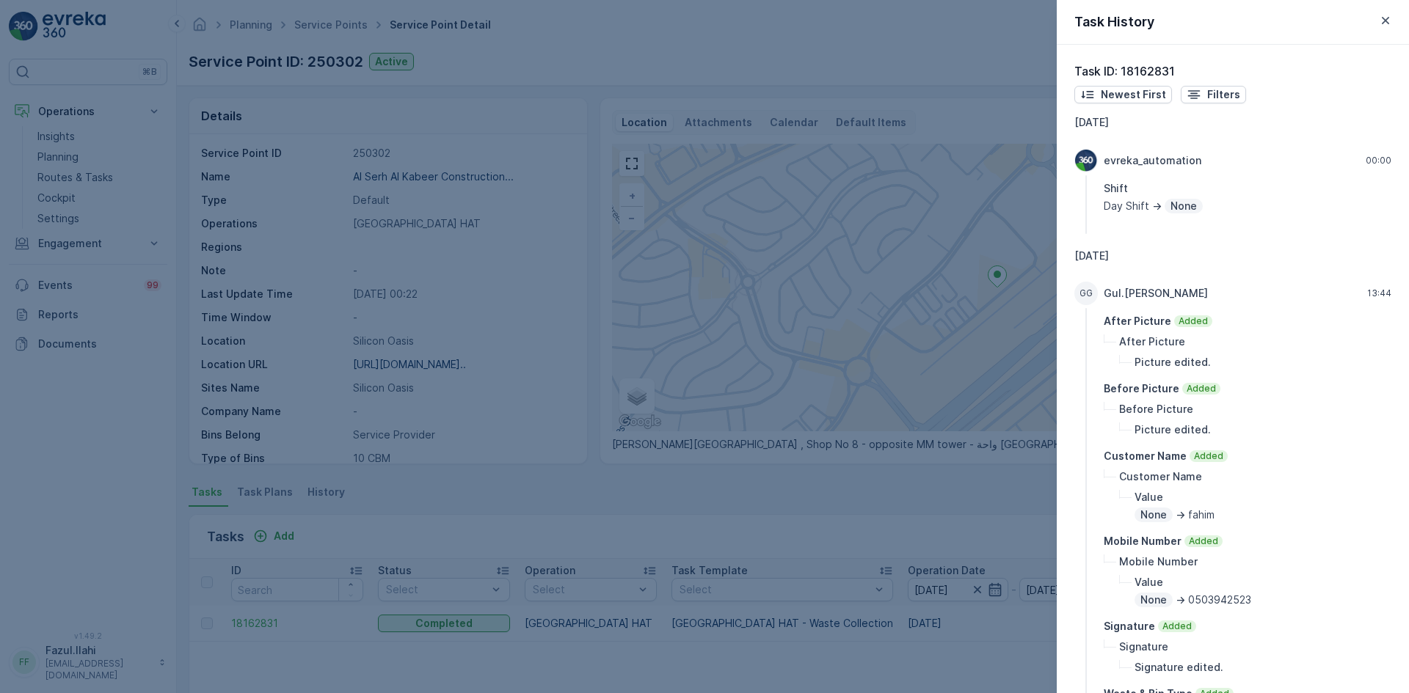
click at [802, 411] on div at bounding box center [704, 346] width 1409 height 693
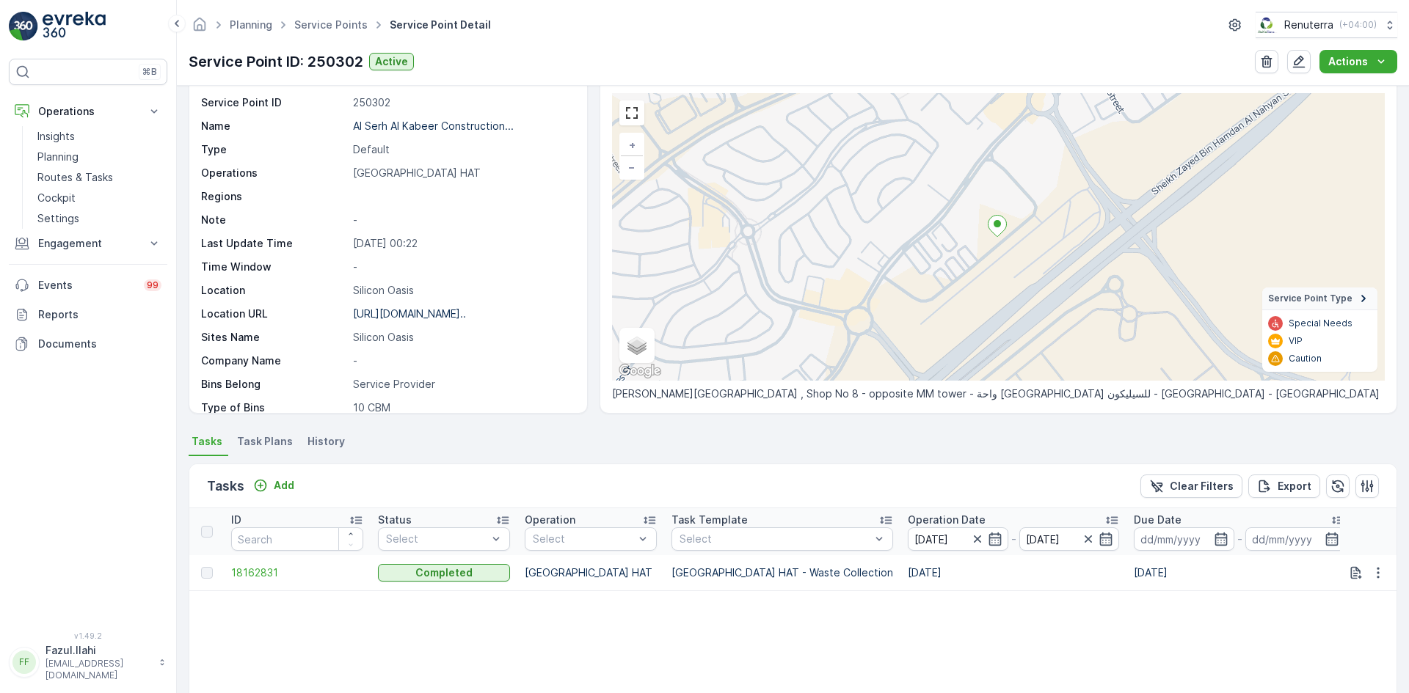
scroll to position [73, 0]
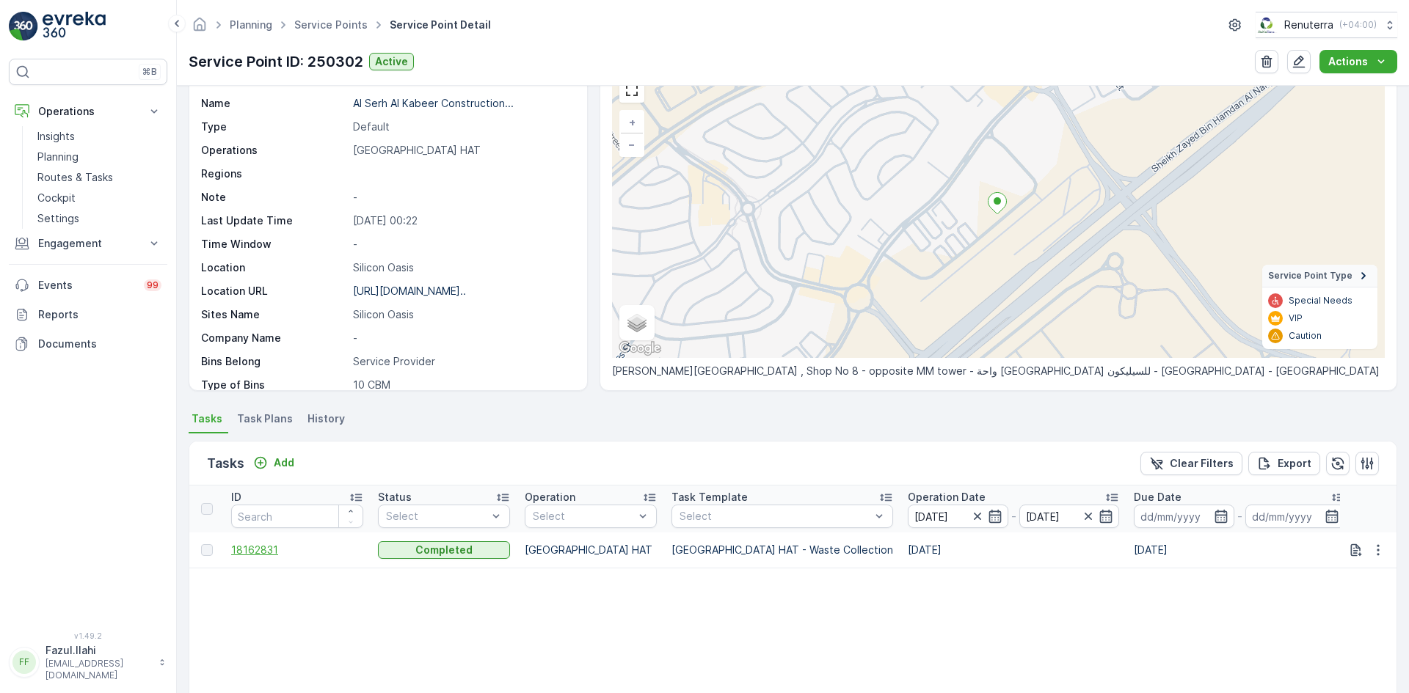
click at [244, 553] on span "18162831" at bounding box center [297, 550] width 132 height 15
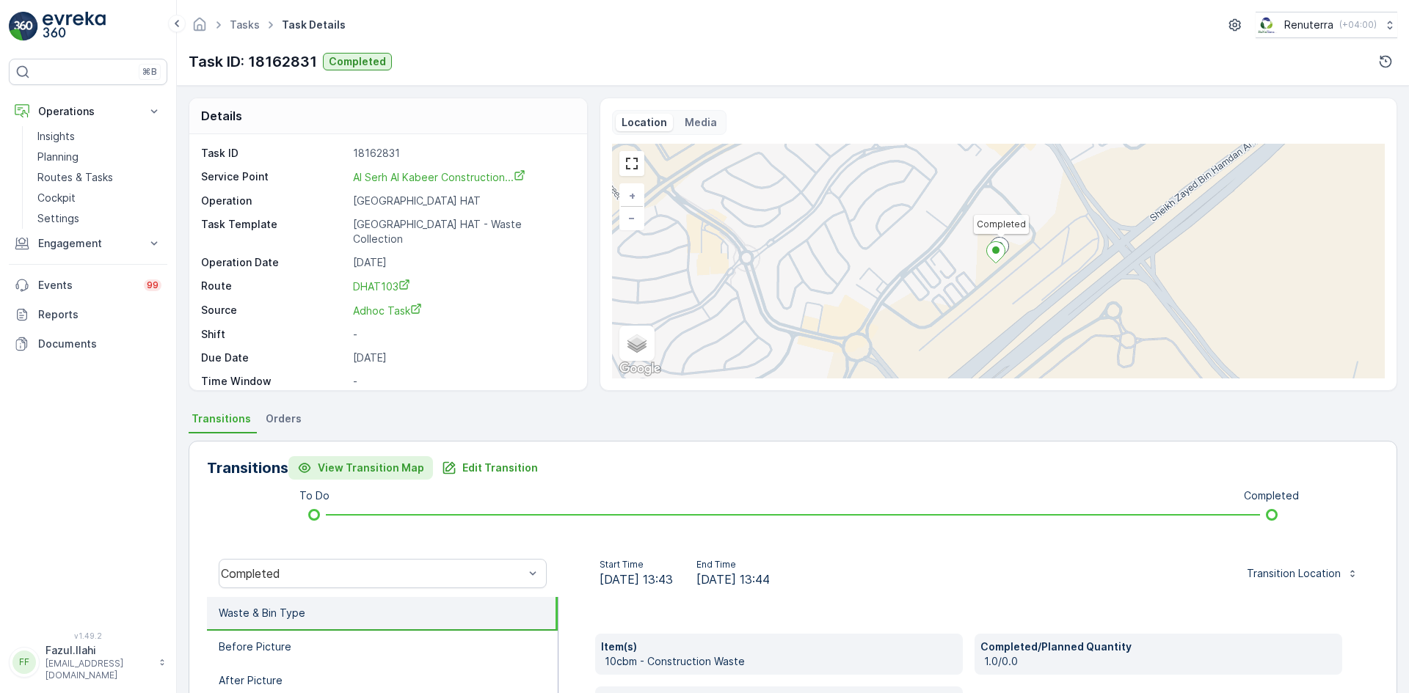
click at [382, 472] on p "View Transition Map" at bounding box center [371, 468] width 106 height 15
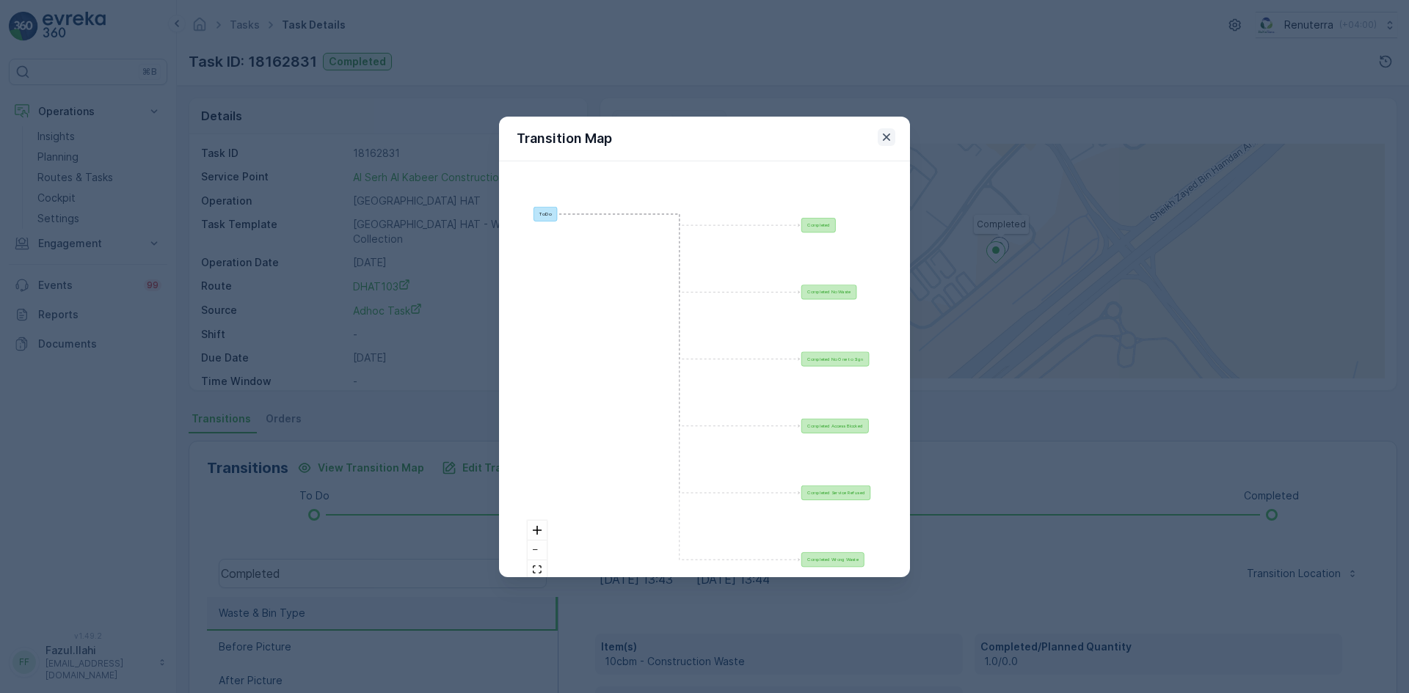
click at [886, 141] on icon "button" at bounding box center [886, 137] width 15 height 15
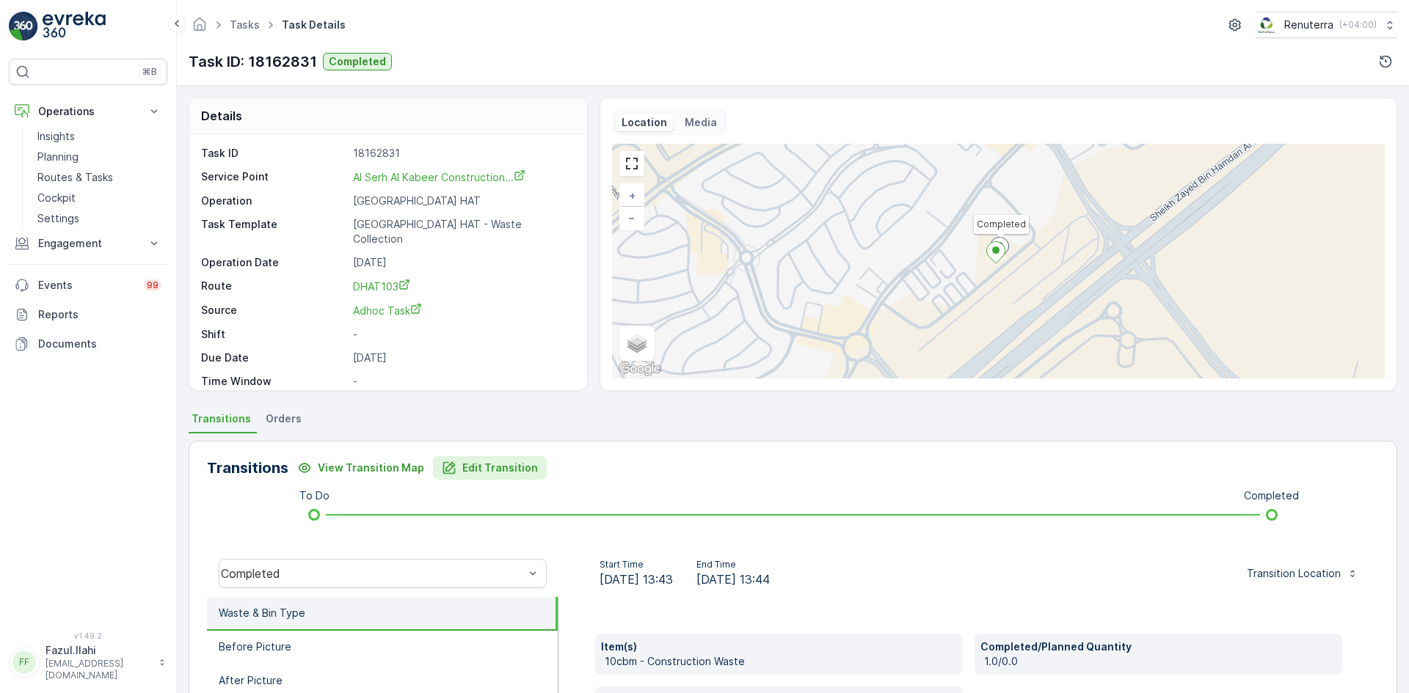
click at [462, 471] on p "Edit Transition" at bounding box center [500, 468] width 76 height 15
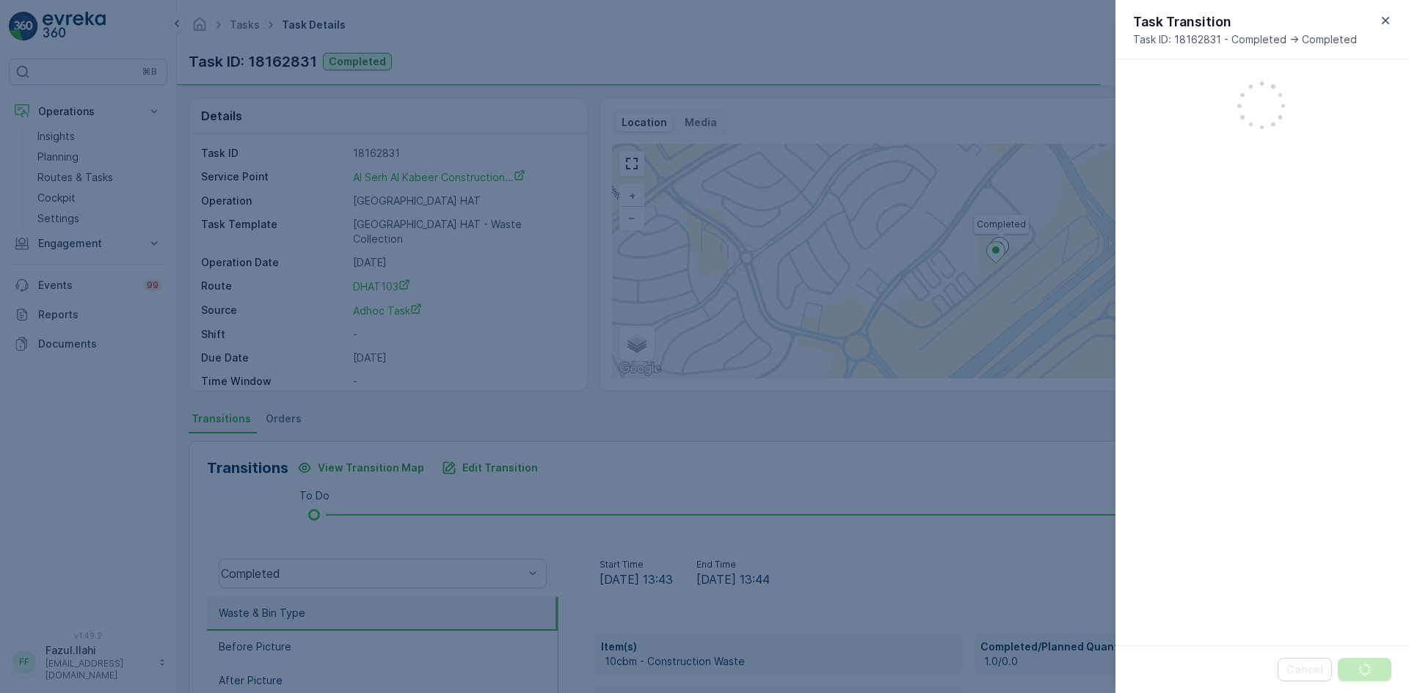
scroll to position [335, 0]
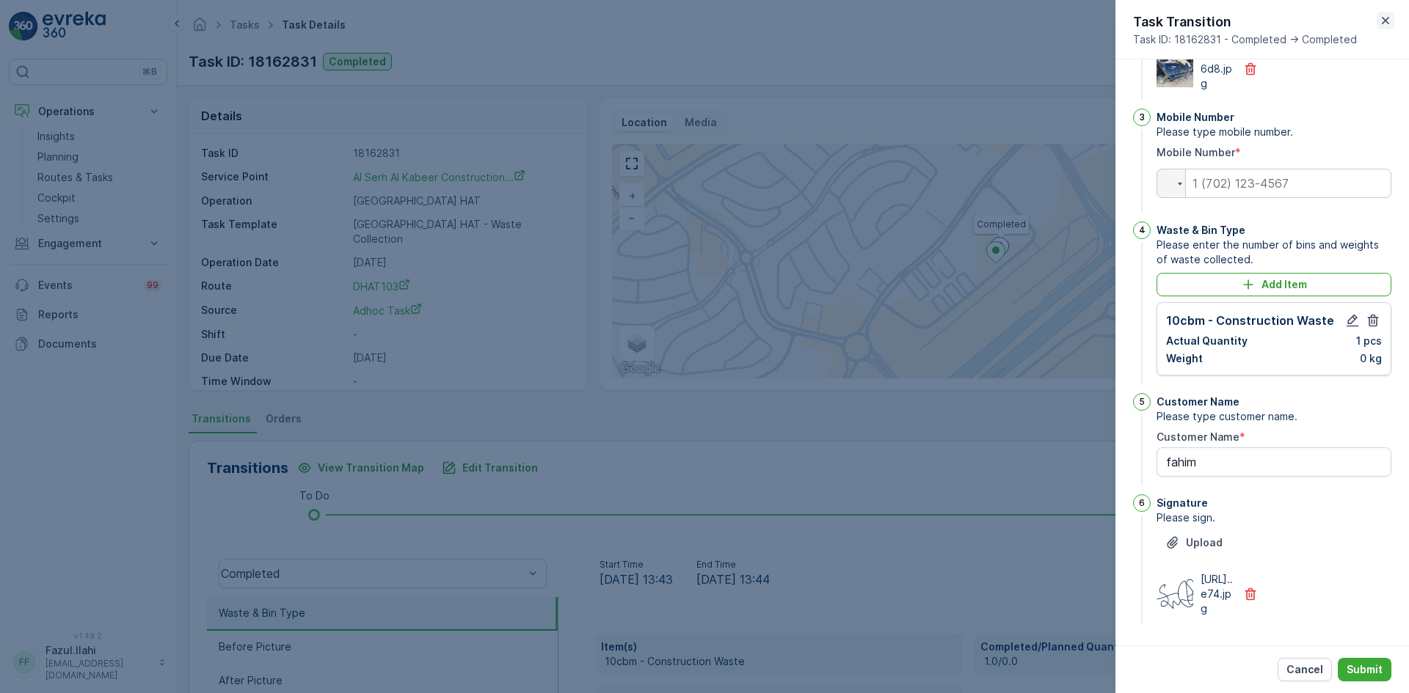
click at [1377, 22] on div "Task Transition Task ID: 18162831 - Completed -> Completed" at bounding box center [1262, 29] width 294 height 59
click at [1385, 24] on icon "button" at bounding box center [1385, 20] width 15 height 15
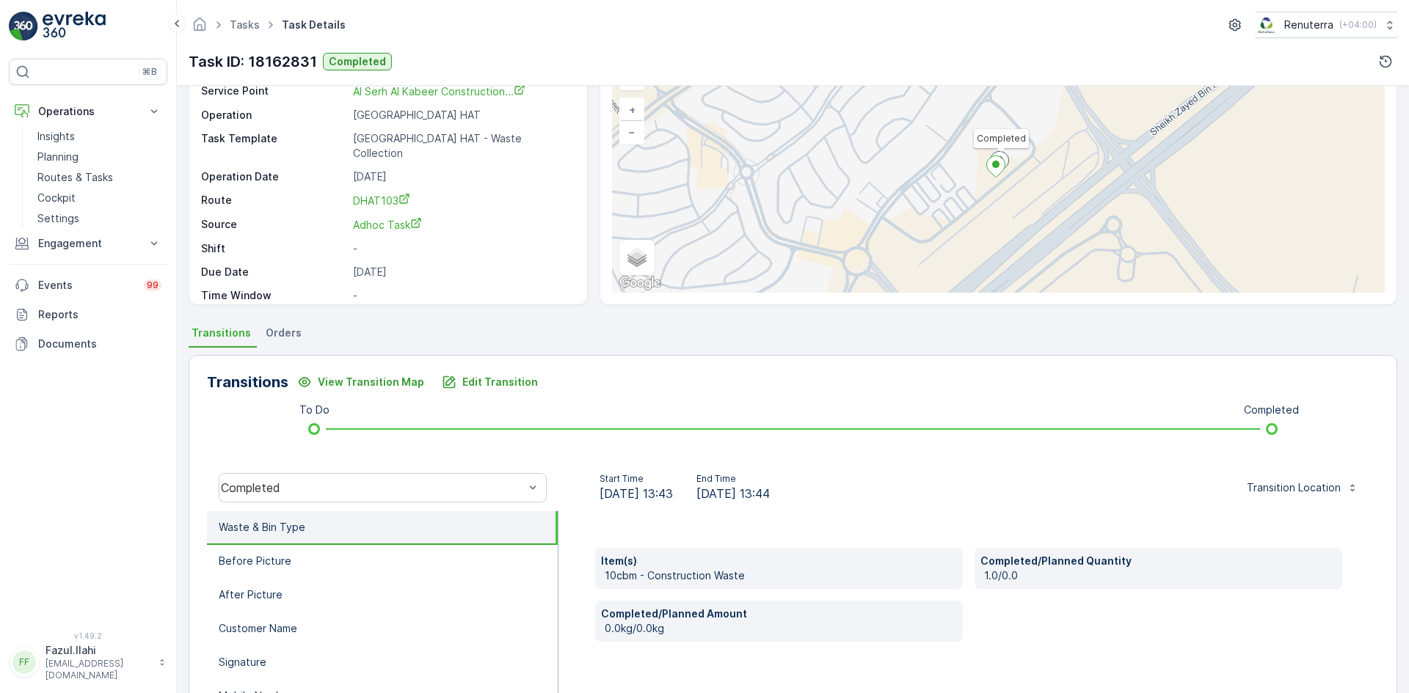
scroll to position [0, 0]
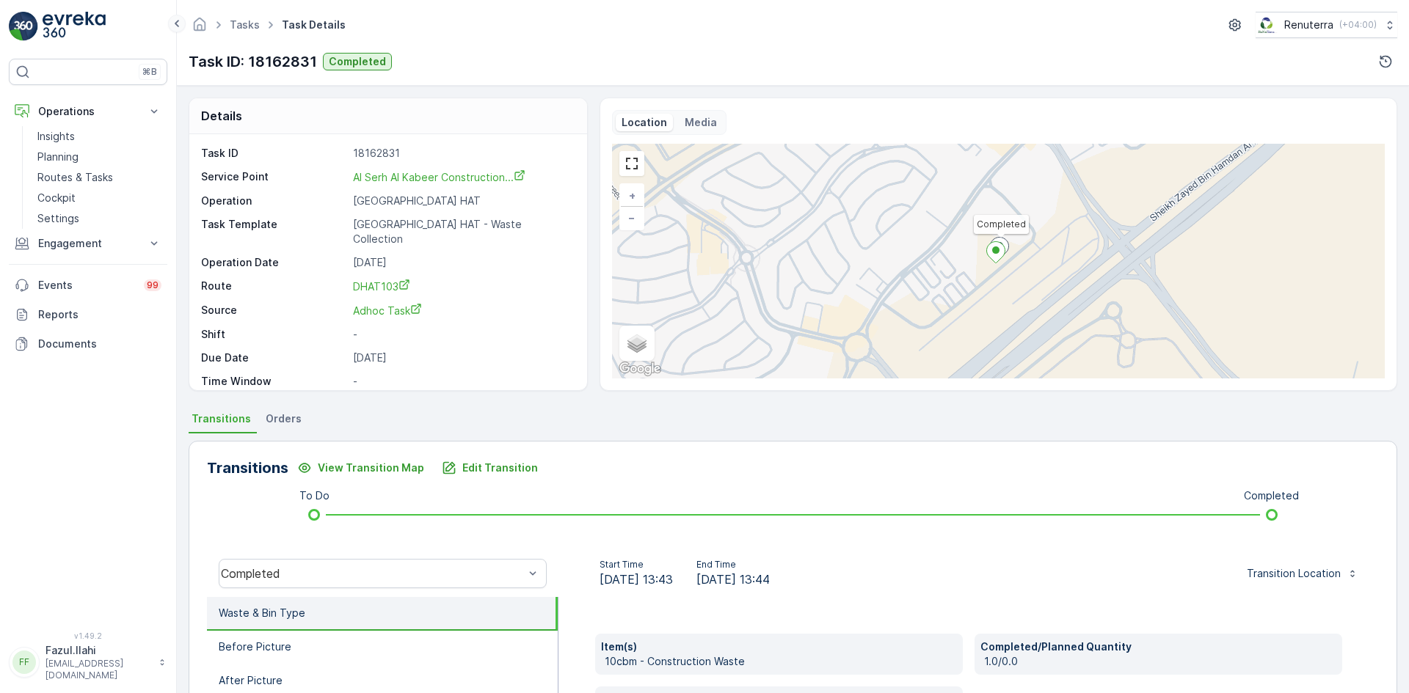
click at [173, 26] on icon at bounding box center [177, 24] width 16 height 18
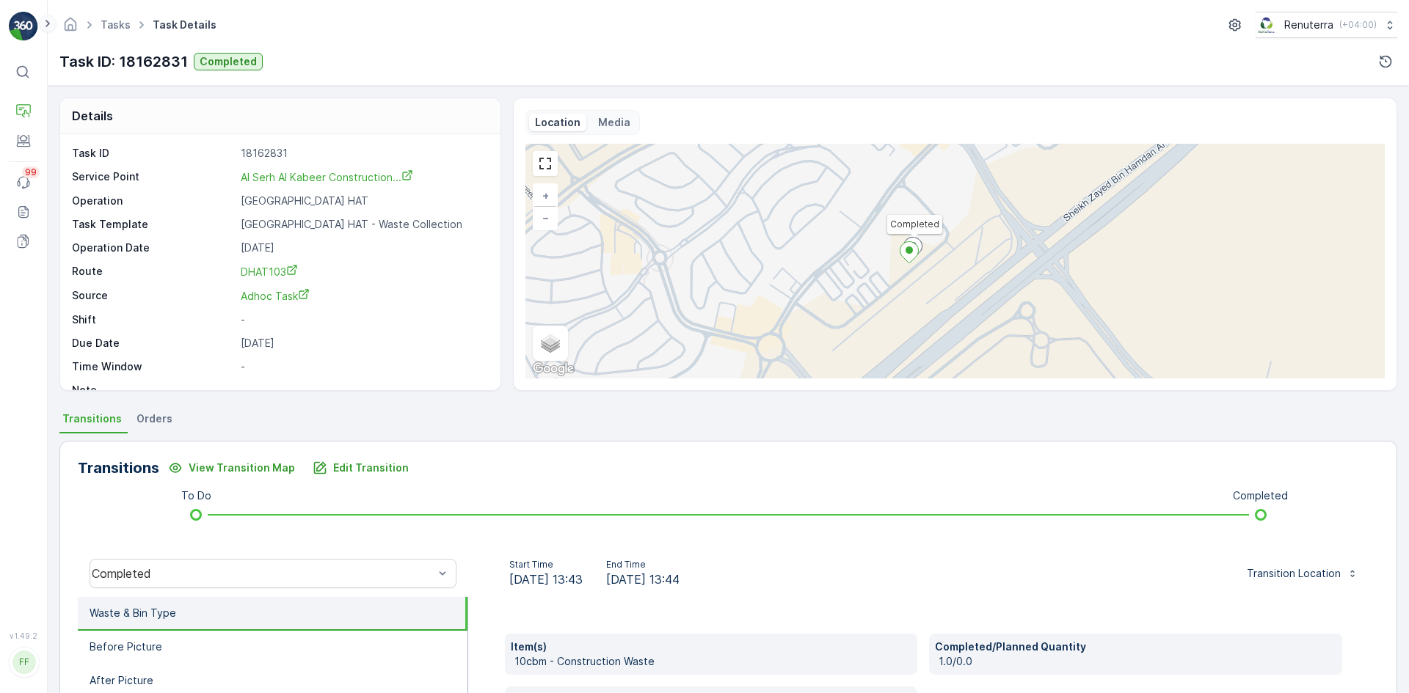
click at [44, 26] on icon at bounding box center [48, 24] width 16 height 18
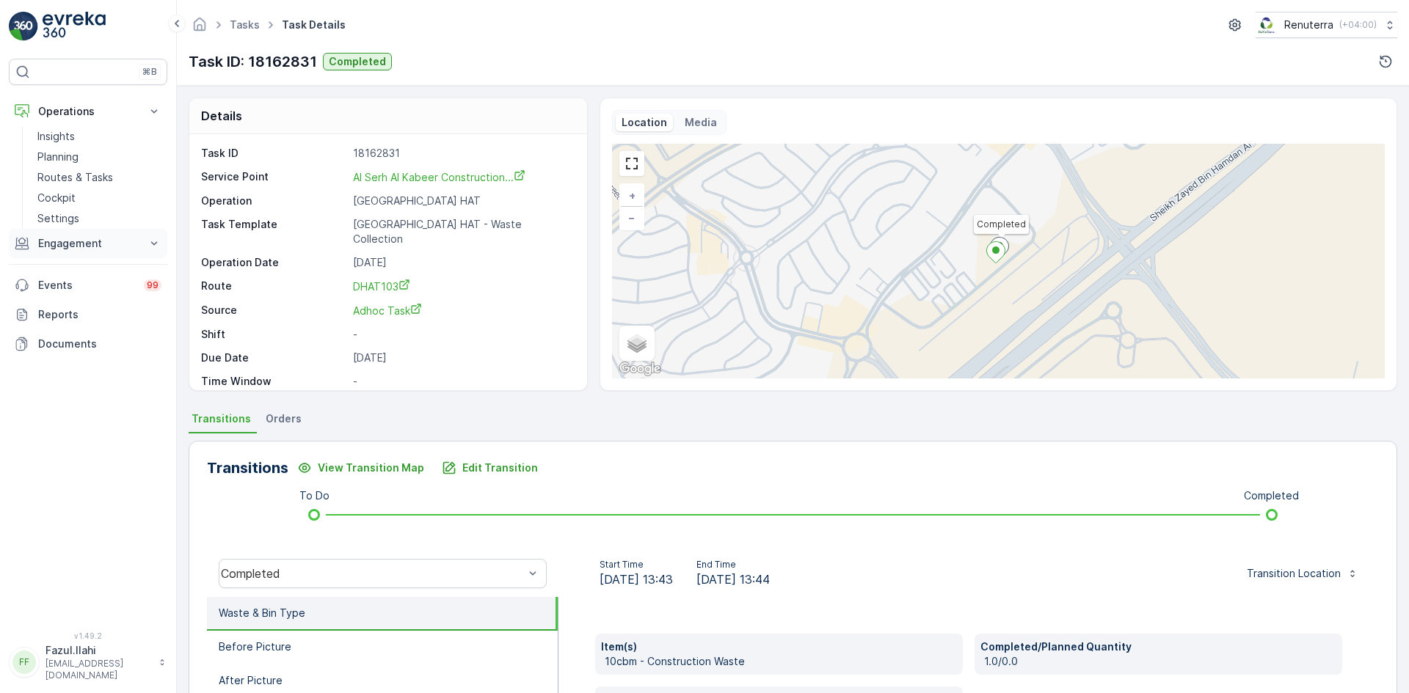
click at [77, 243] on p "Engagement" at bounding box center [88, 243] width 100 height 15
click at [74, 331] on p "Service Points" at bounding box center [72, 330] width 71 height 15
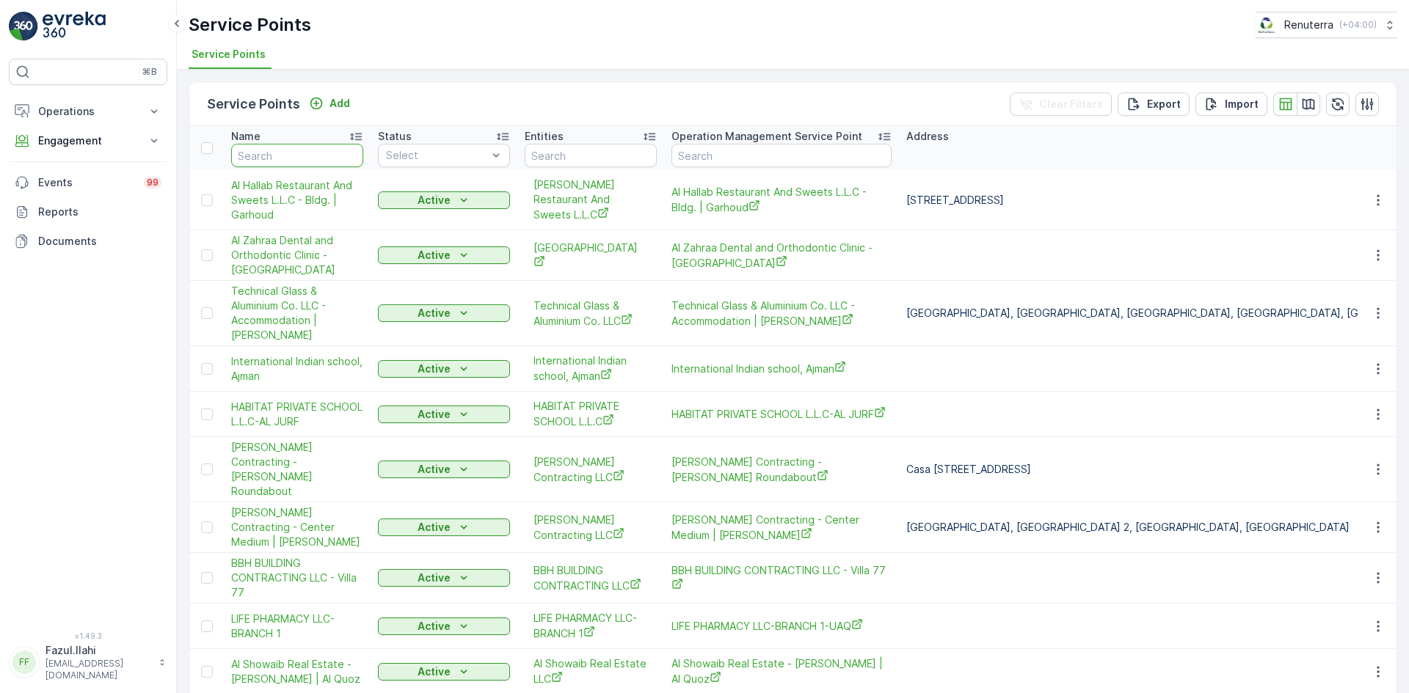
click at [317, 153] on input "text" at bounding box center [297, 155] width 132 height 23
type input "al serh"
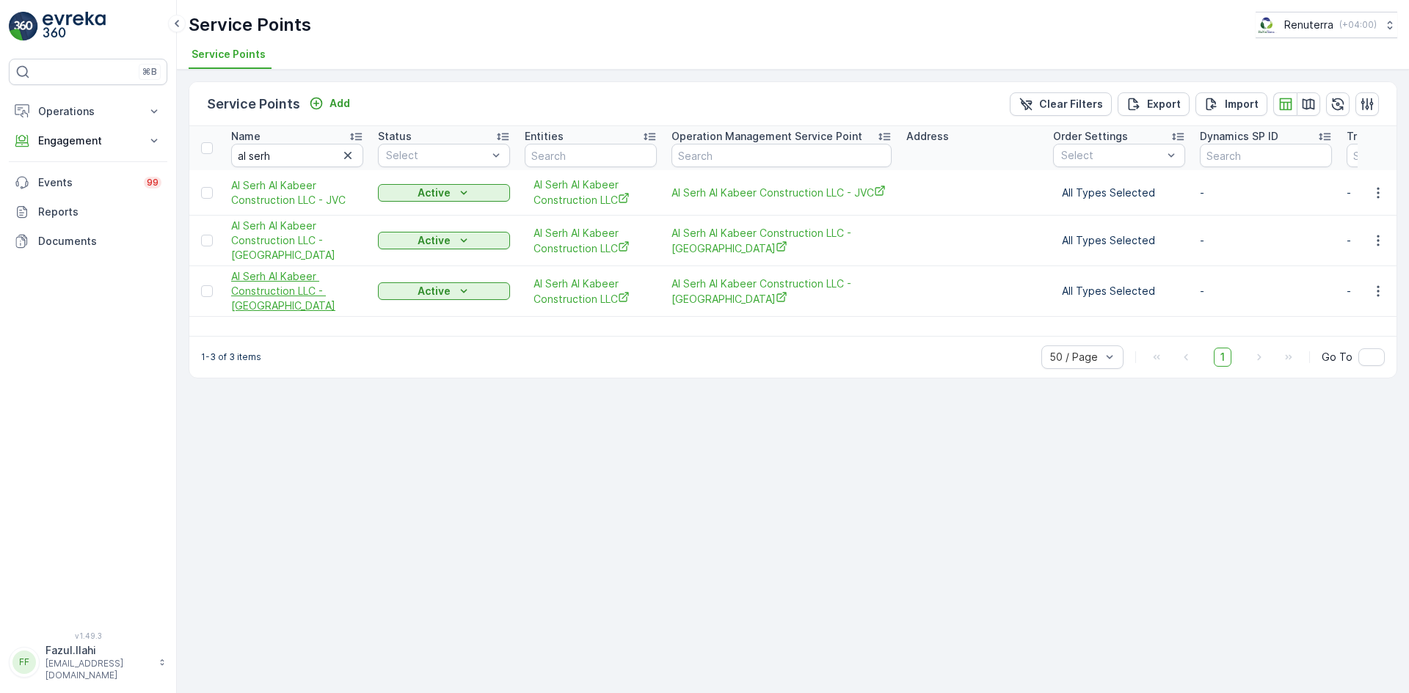
click at [284, 287] on span "Al Serh Al Kabeer Construction LLC - [GEOGRAPHIC_DATA]" at bounding box center [297, 291] width 132 height 44
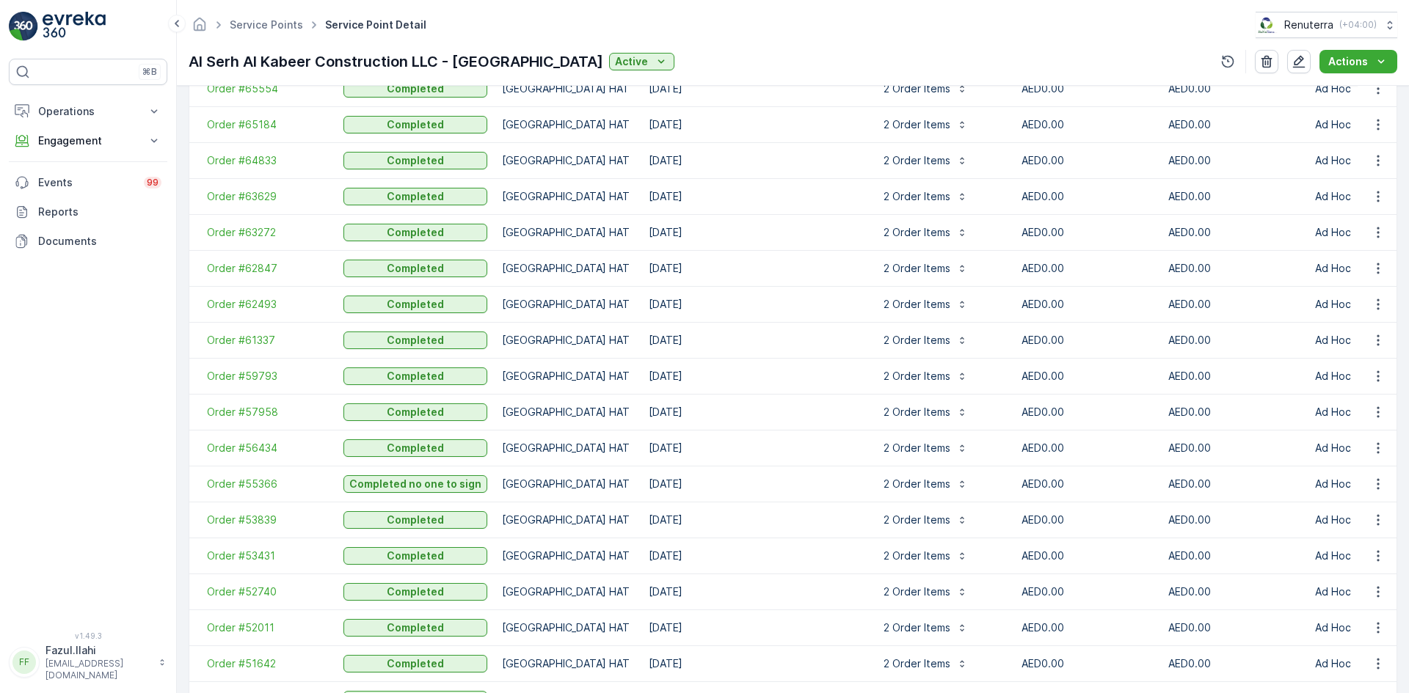
scroll to position [1362, 0]
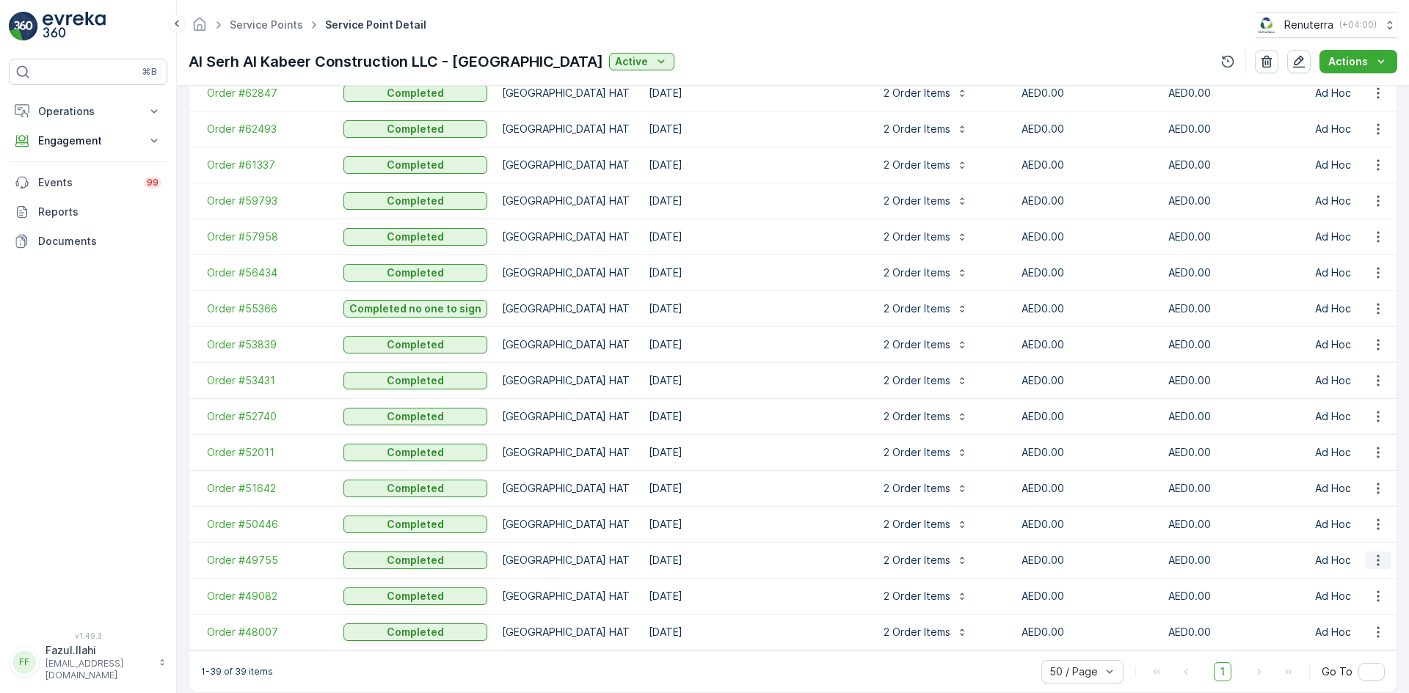
click at [1373, 557] on icon "button" at bounding box center [1378, 560] width 15 height 15
click at [1347, 460] on span "Create Document" at bounding box center [1359, 463] width 88 height 15
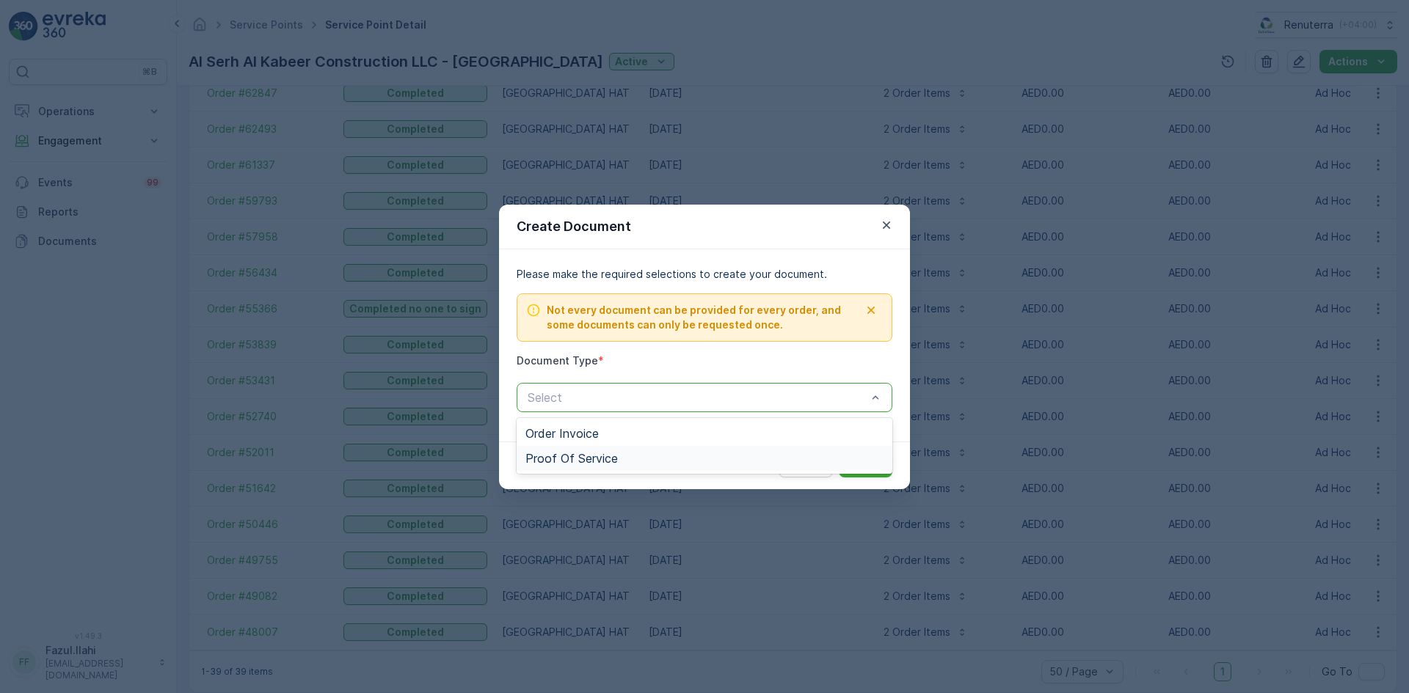
click at [600, 454] on span "Proof Of Service" at bounding box center [571, 458] width 92 height 13
click at [862, 463] on p "Submit" at bounding box center [866, 466] width 36 height 15
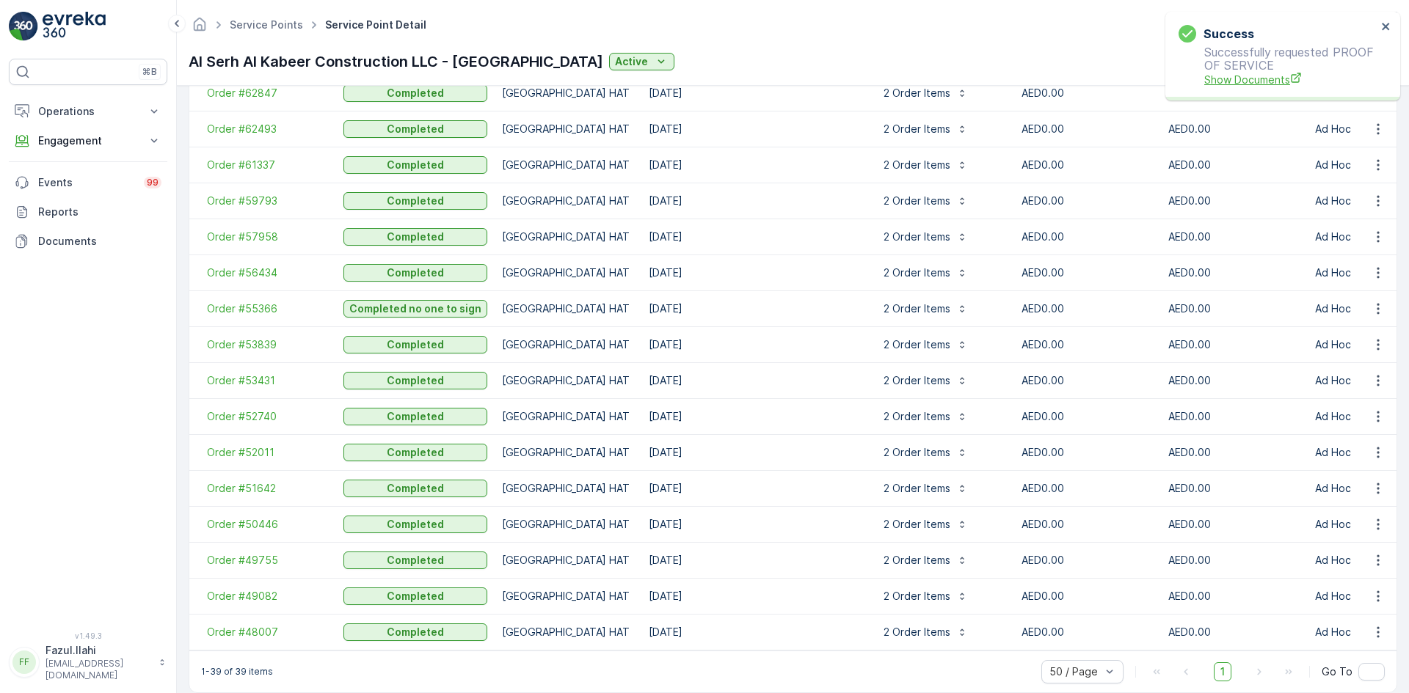
click at [1240, 76] on span "Show Documents" at bounding box center [1290, 79] width 172 height 15
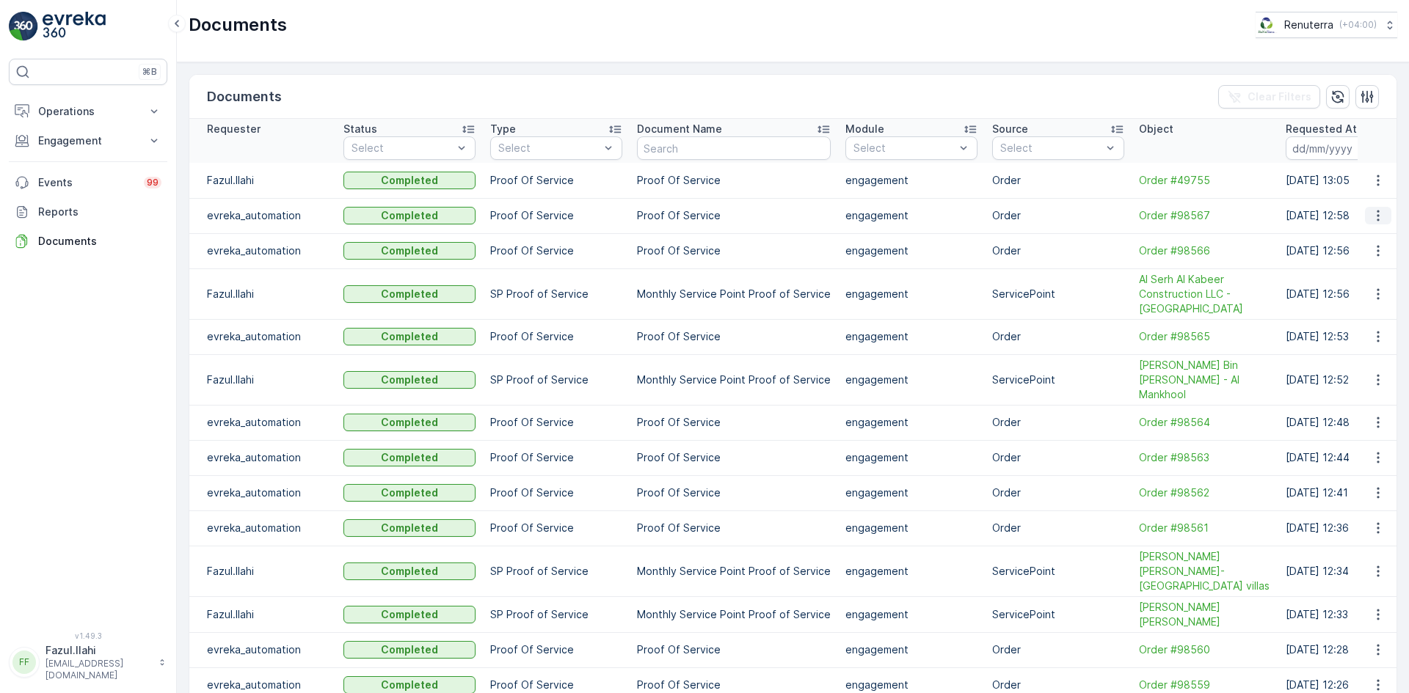
click at [1377, 216] on icon "button" at bounding box center [1378, 215] width 15 height 15
click at [1365, 233] on span "See Details" at bounding box center [1374, 237] width 57 height 15
click at [1372, 183] on icon "button" at bounding box center [1378, 180] width 15 height 15
click at [1364, 200] on span "See Details" at bounding box center [1374, 202] width 57 height 15
